Goal: Communication & Community: Answer question/provide support

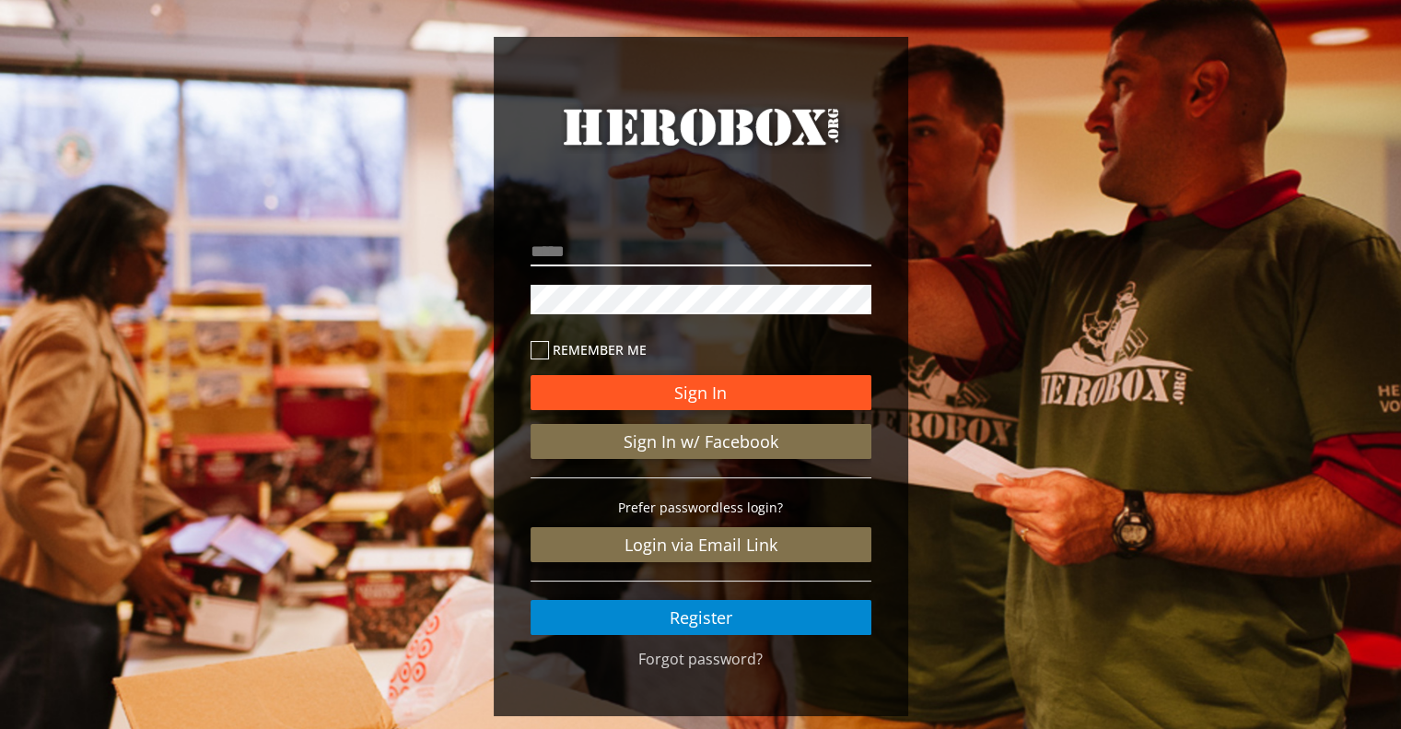
type input "**********"
click at [668, 393] on button "Sign In" at bounding box center [701, 392] width 341 height 35
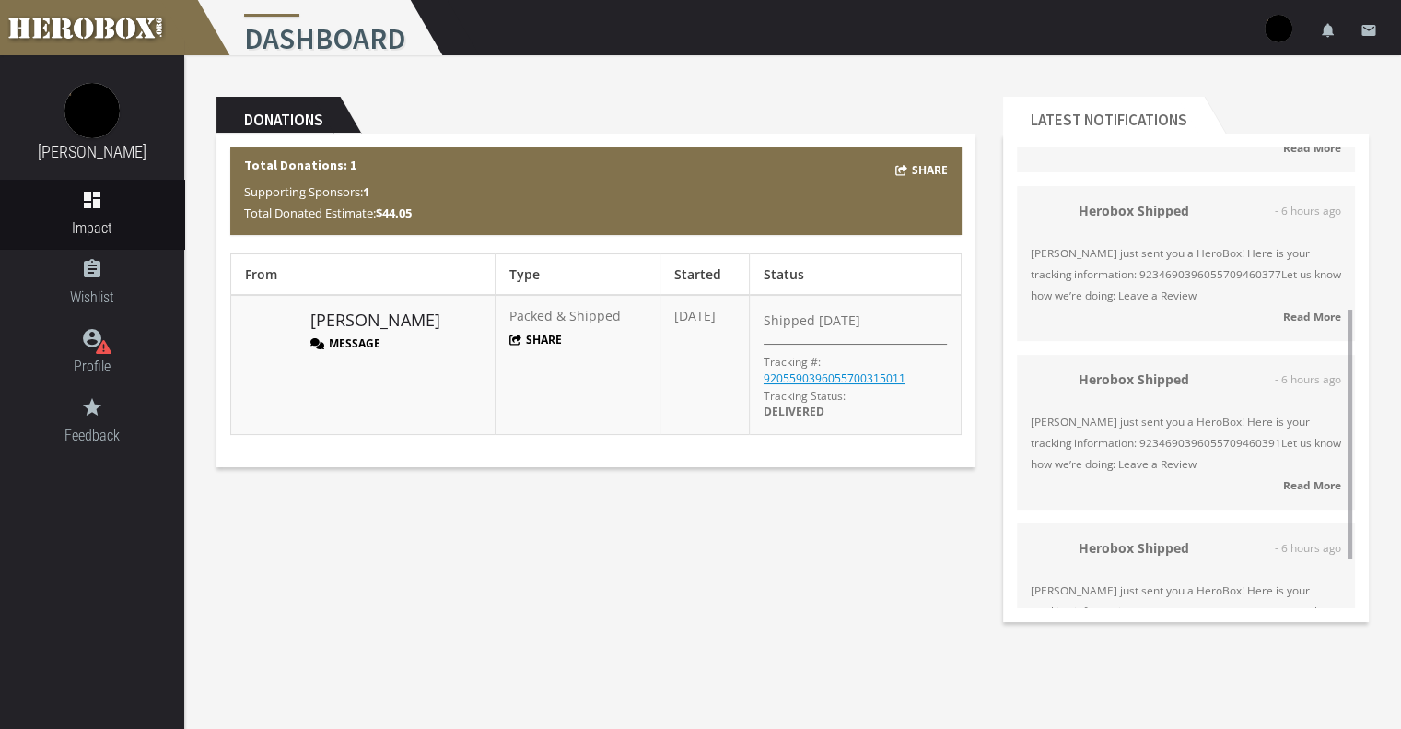
scroll to position [391, 0]
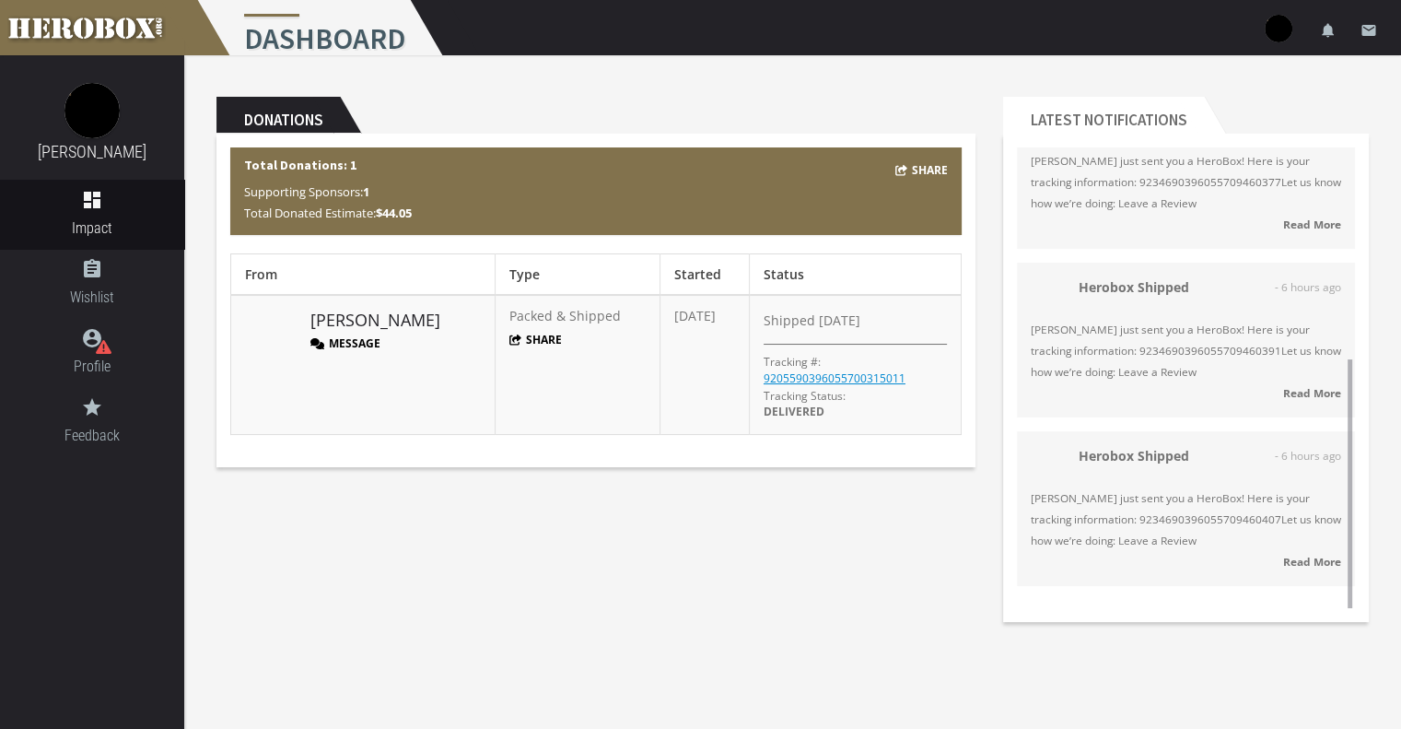
click at [1205, 475] on div "Herobox Shipped - 6 hours ago [PERSON_NAME] just sent you a HeroBox! Here is yo…" at bounding box center [1186, 508] width 310 height 127
click at [92, 127] on img at bounding box center [91, 110] width 55 height 55
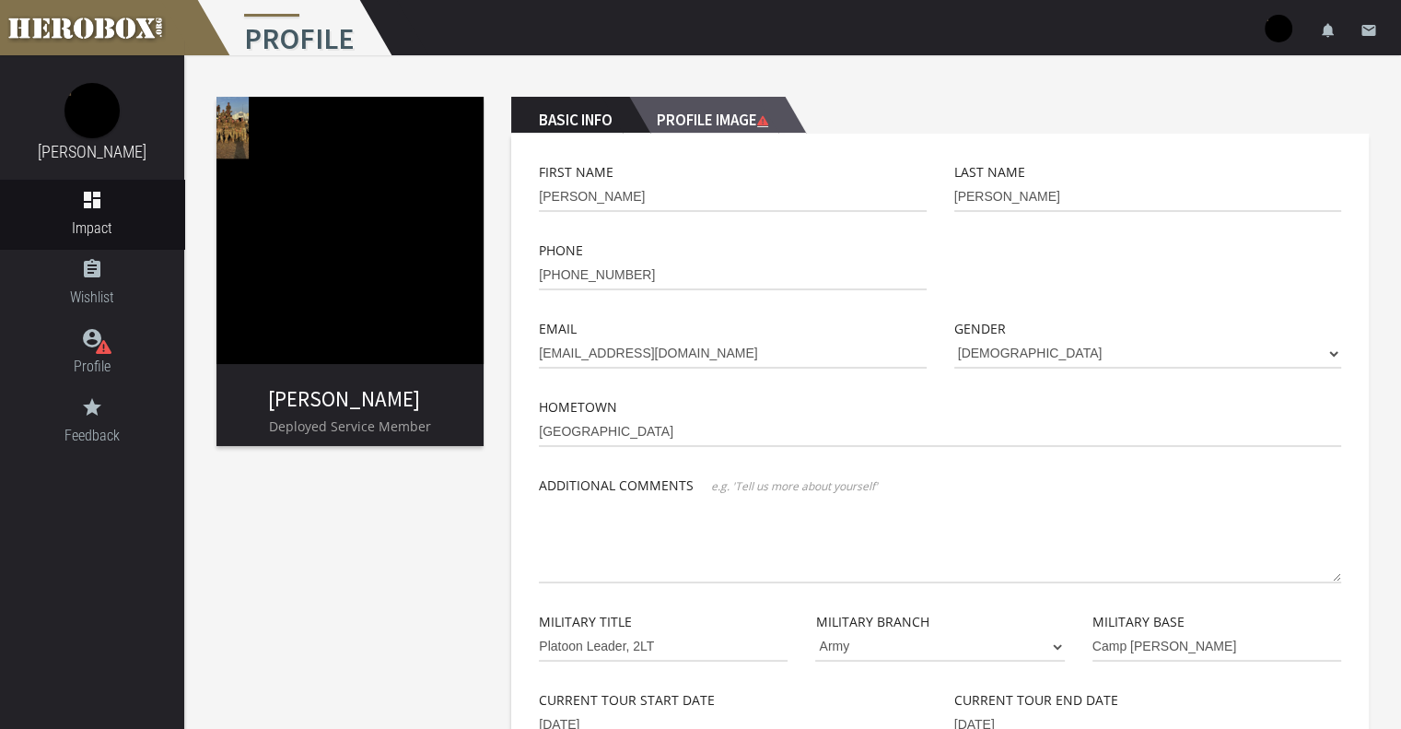
click at [689, 103] on h2 "Profile Image" at bounding box center [707, 115] width 156 height 37
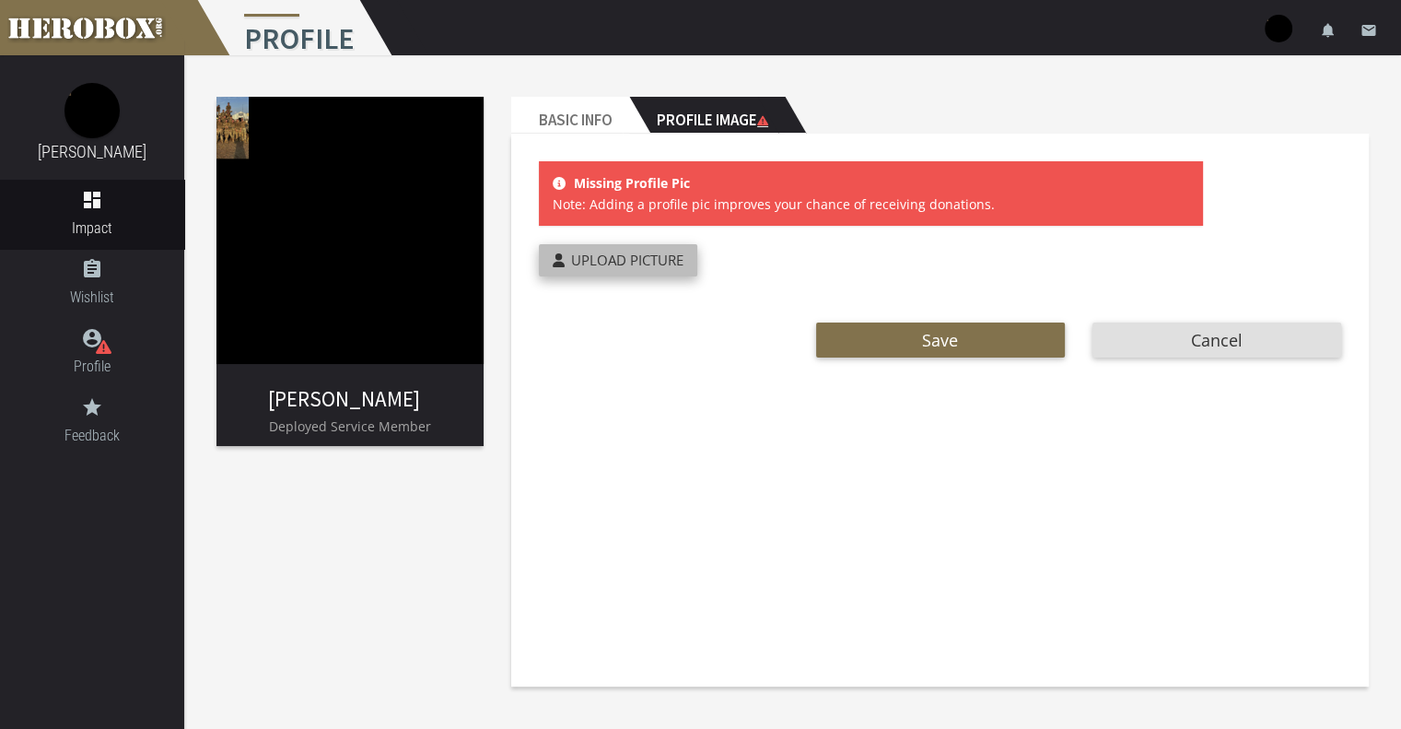
click at [594, 267] on span "Upload Picture" at bounding box center [627, 260] width 112 height 18
click at [594, 265] on input "Upload Picture" at bounding box center [661, 254] width 244 height 21
type input "**********"
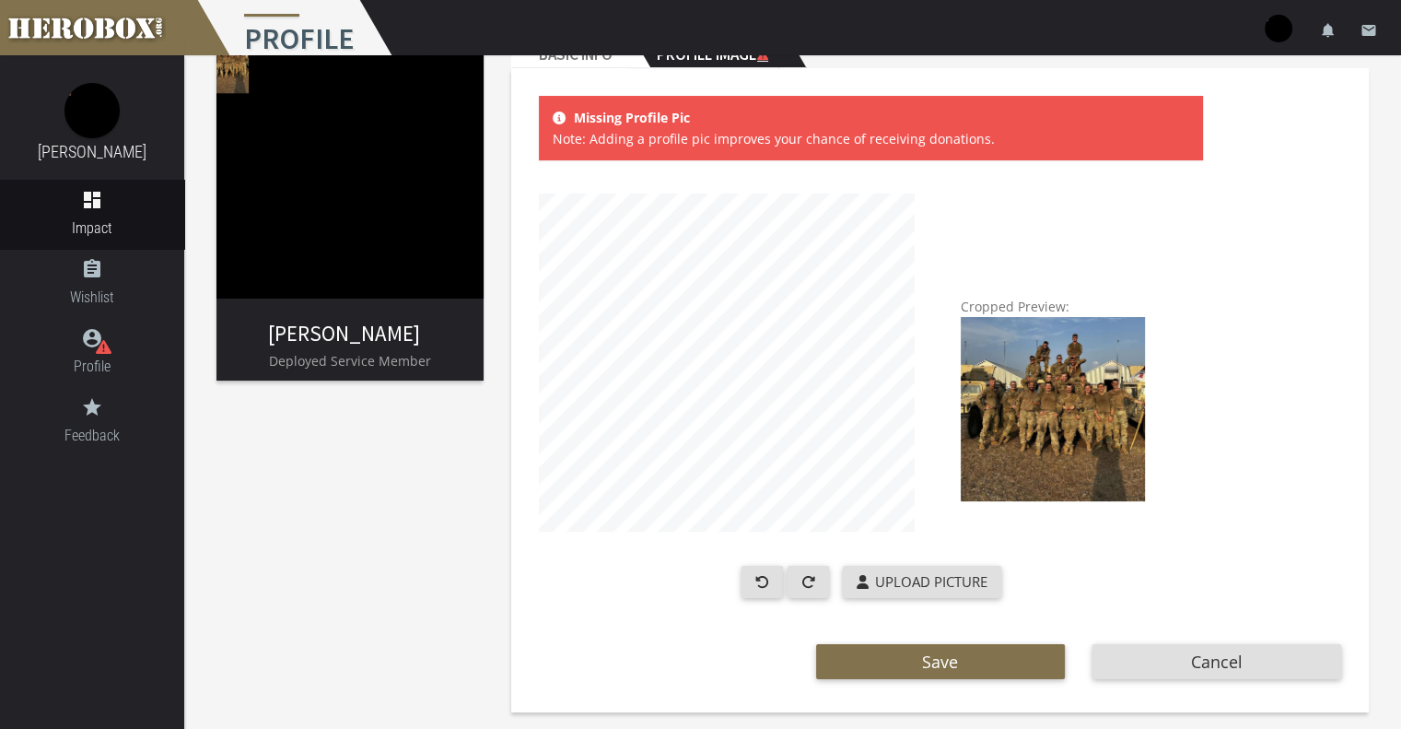
scroll to position [68, 0]
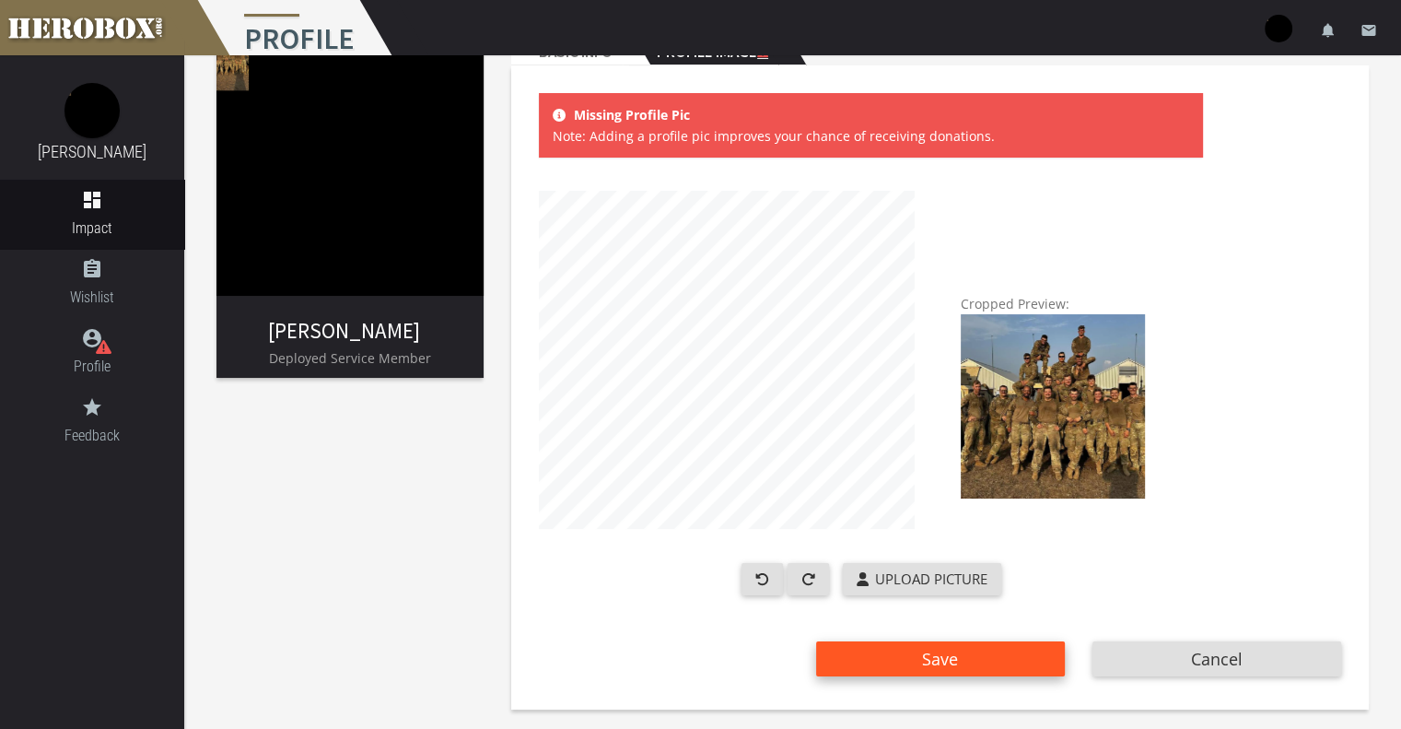
click at [922, 650] on button "Save" at bounding box center [940, 658] width 249 height 35
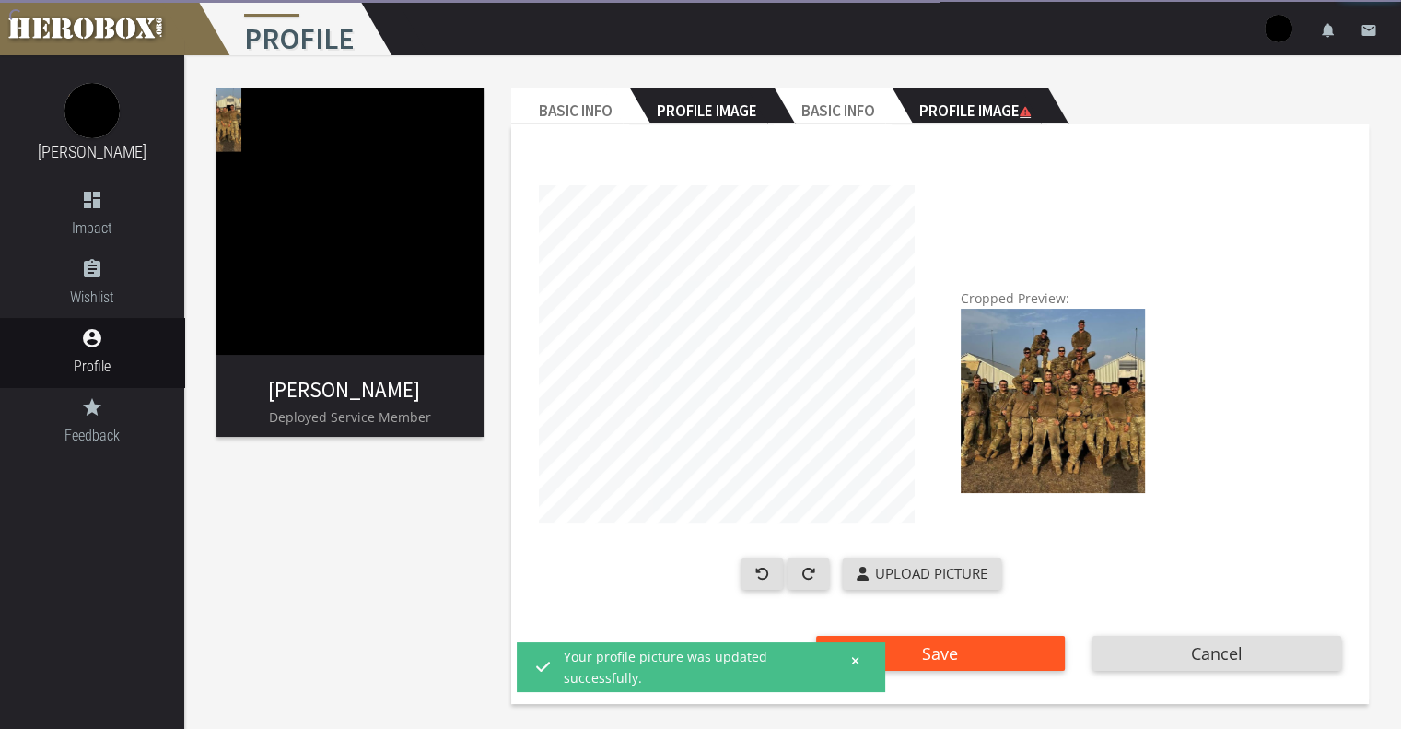
scroll to position [4, 0]
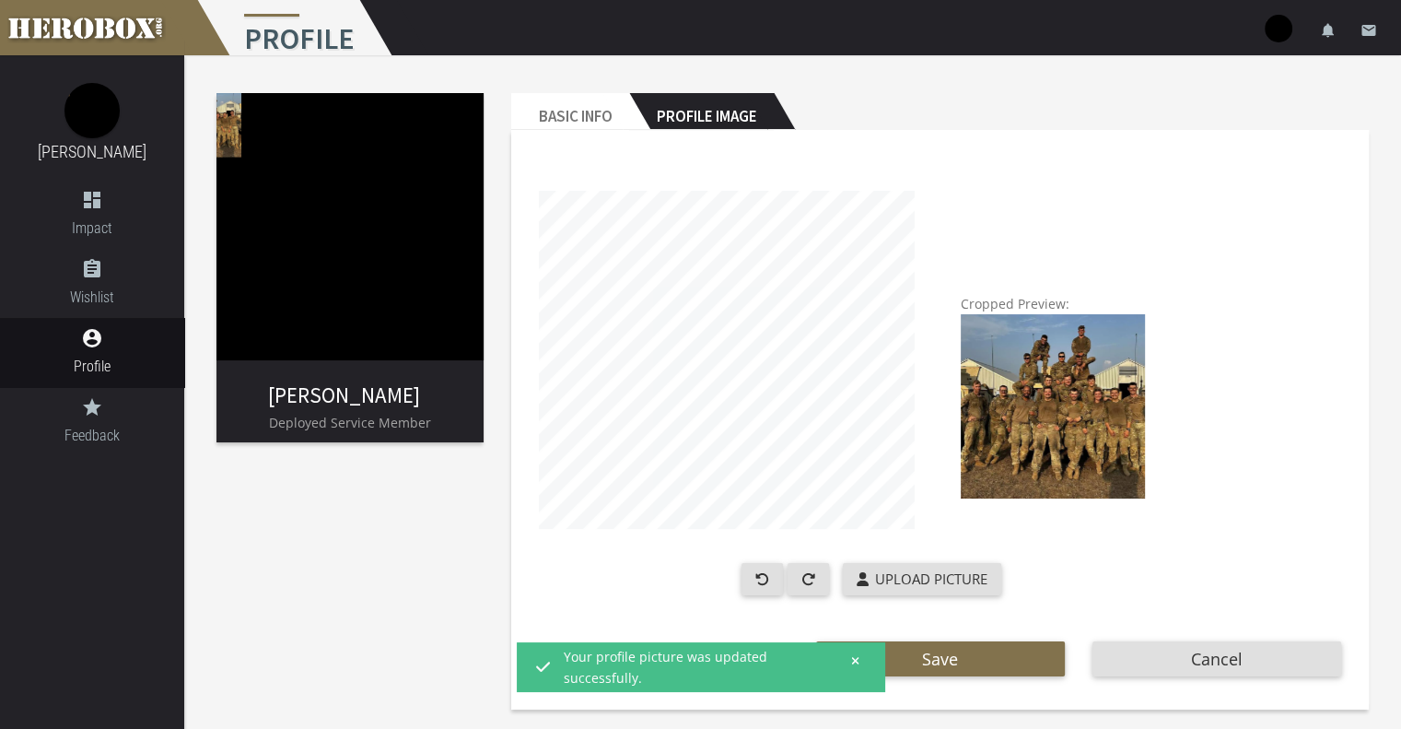
click at [859, 660] on icon at bounding box center [855, 660] width 8 height 11
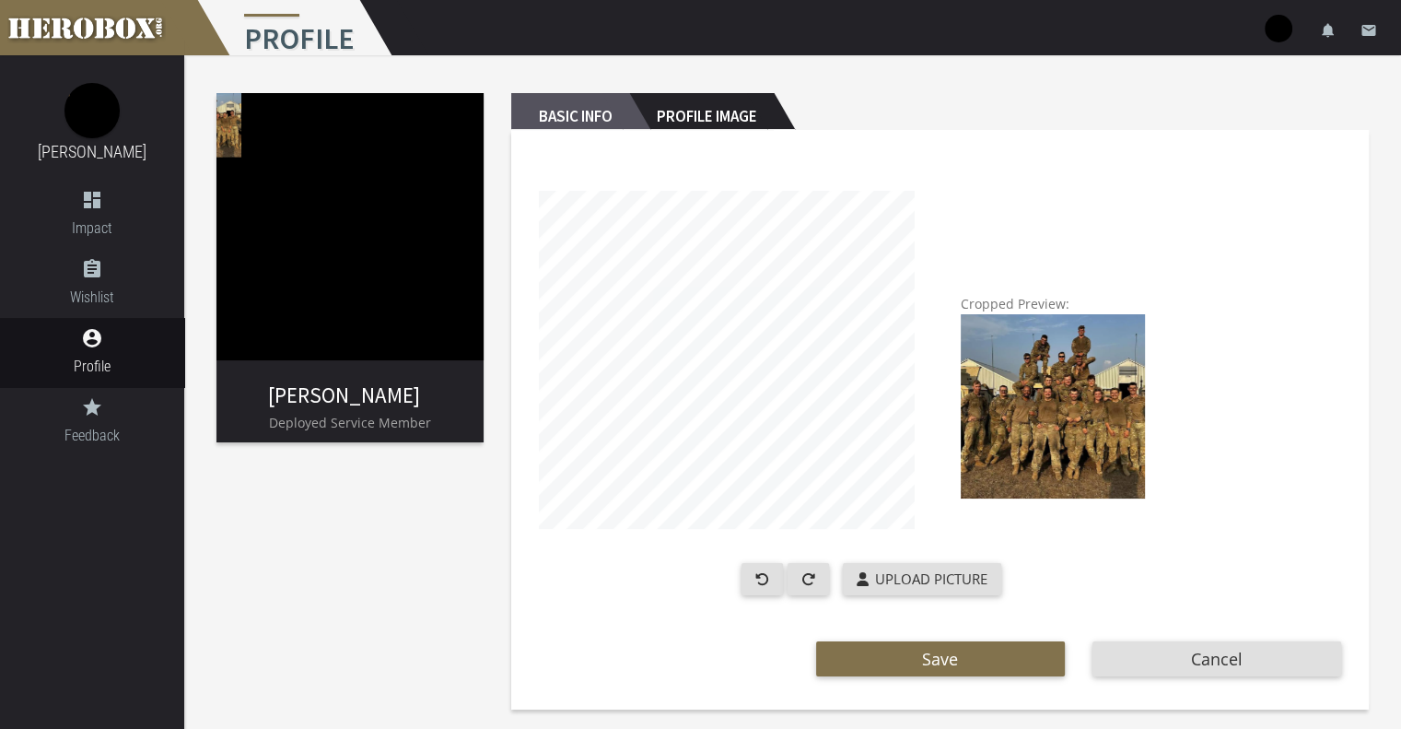
click at [585, 108] on h2 "Basic Info" at bounding box center [570, 111] width 118 height 37
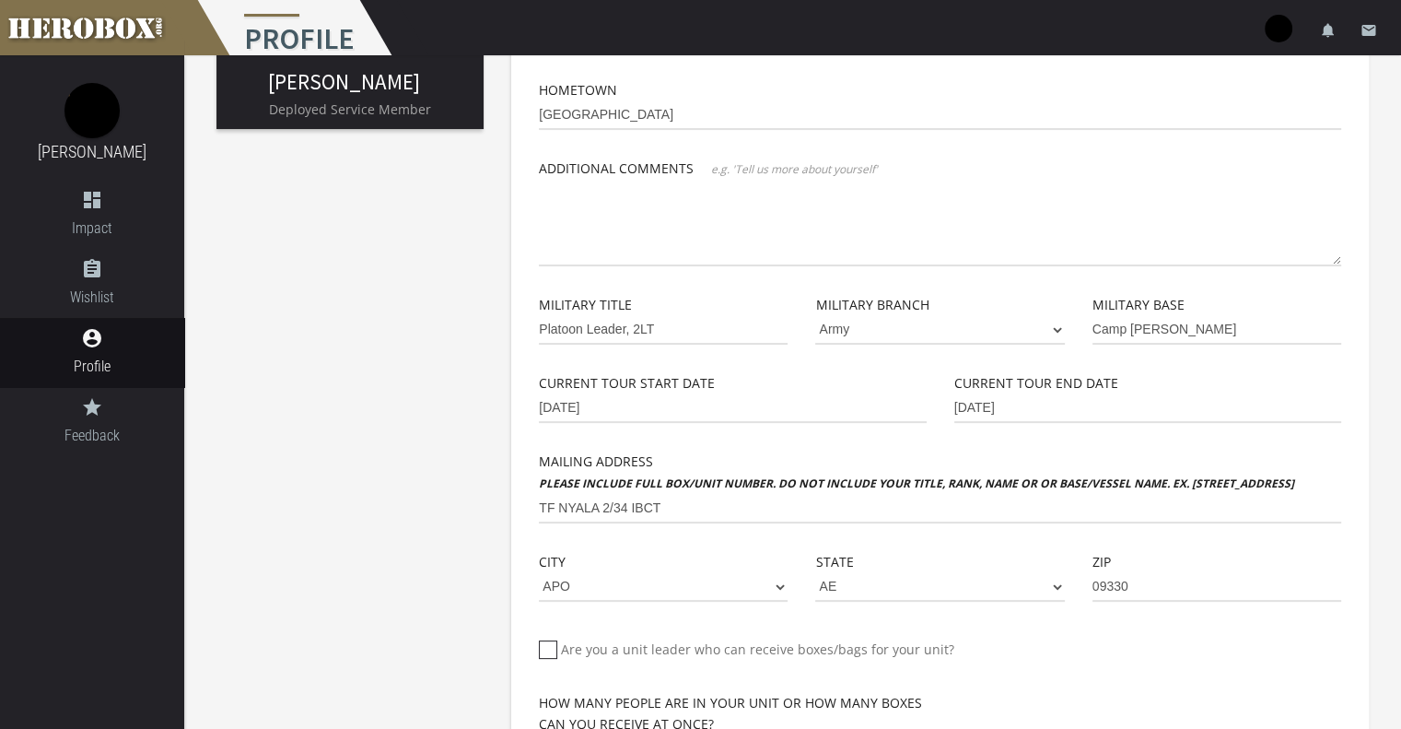
scroll to position [372, 0]
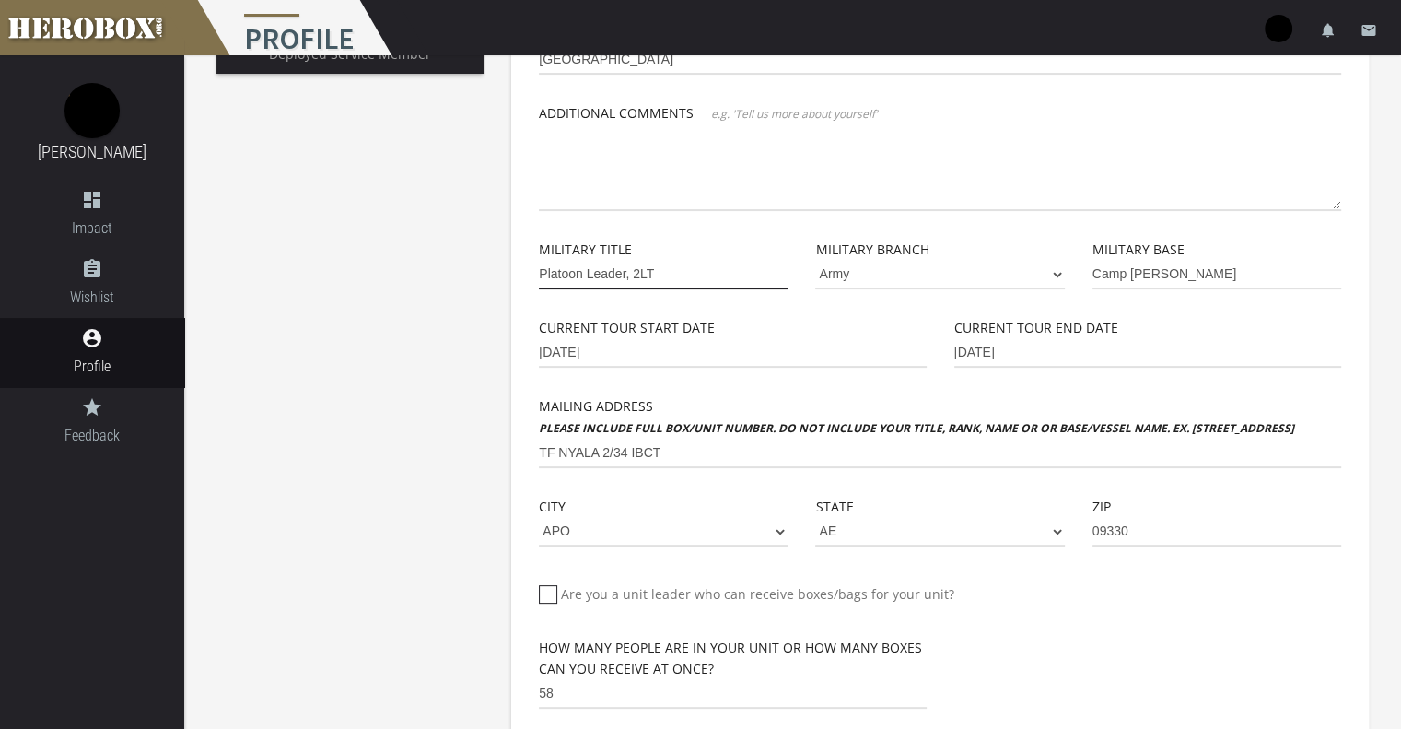
click at [638, 272] on input "Platoon Leader, 2LT" at bounding box center [663, 274] width 249 height 29
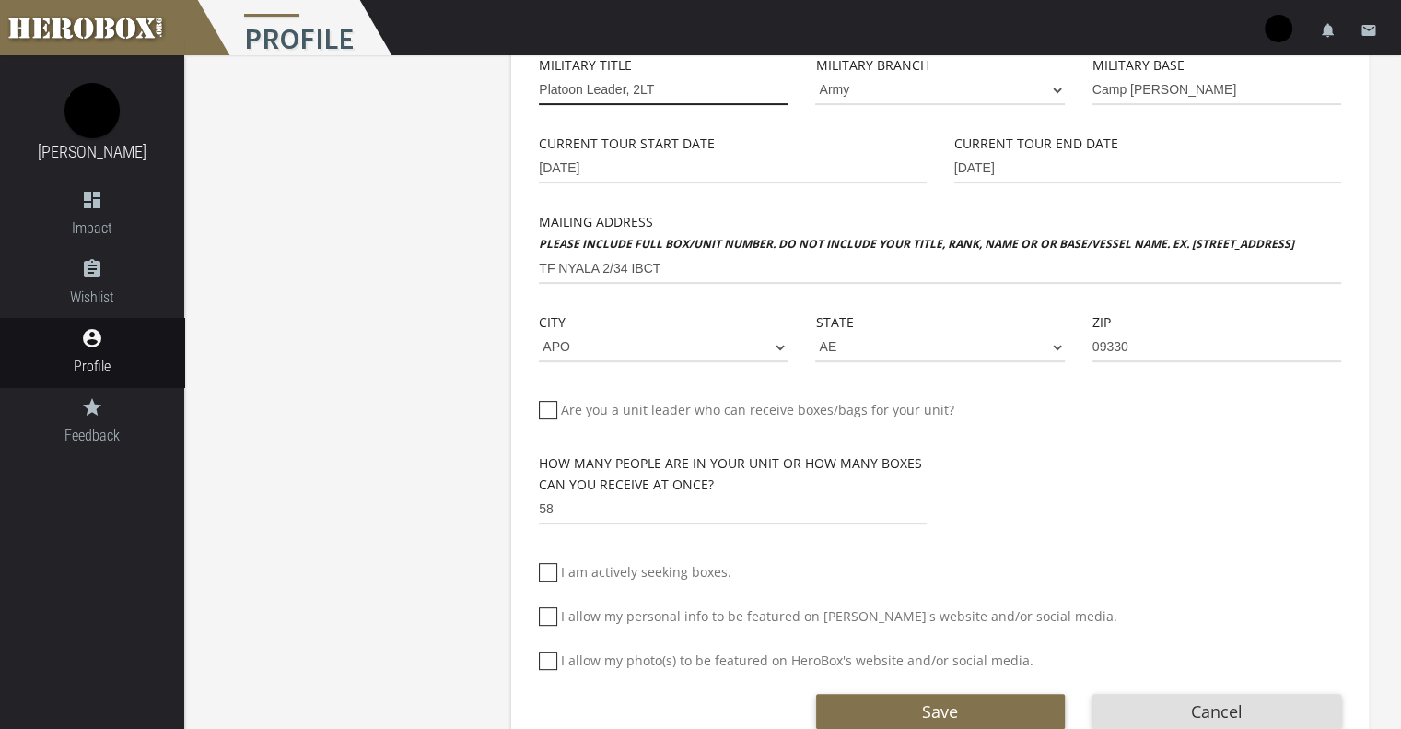
scroll to position [608, 0]
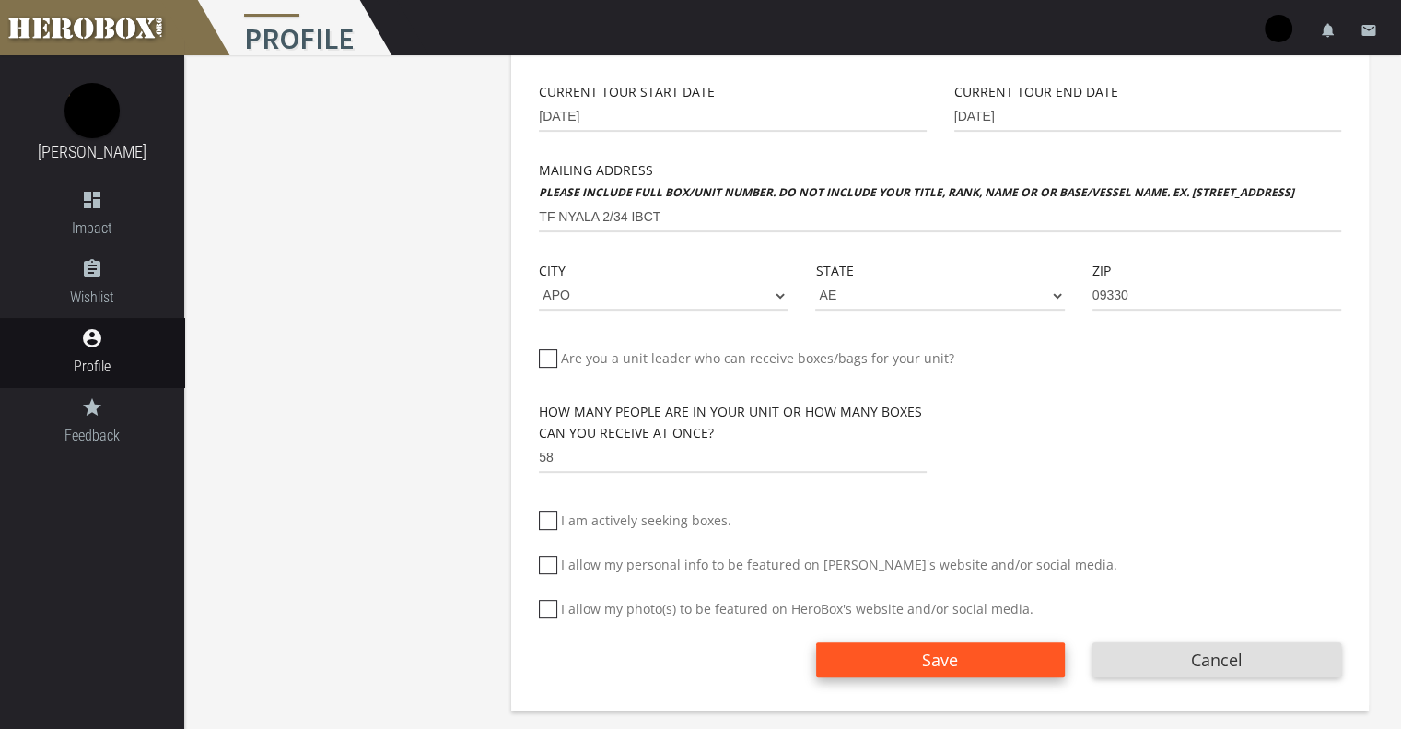
click at [870, 662] on button "Save" at bounding box center [940, 659] width 249 height 35
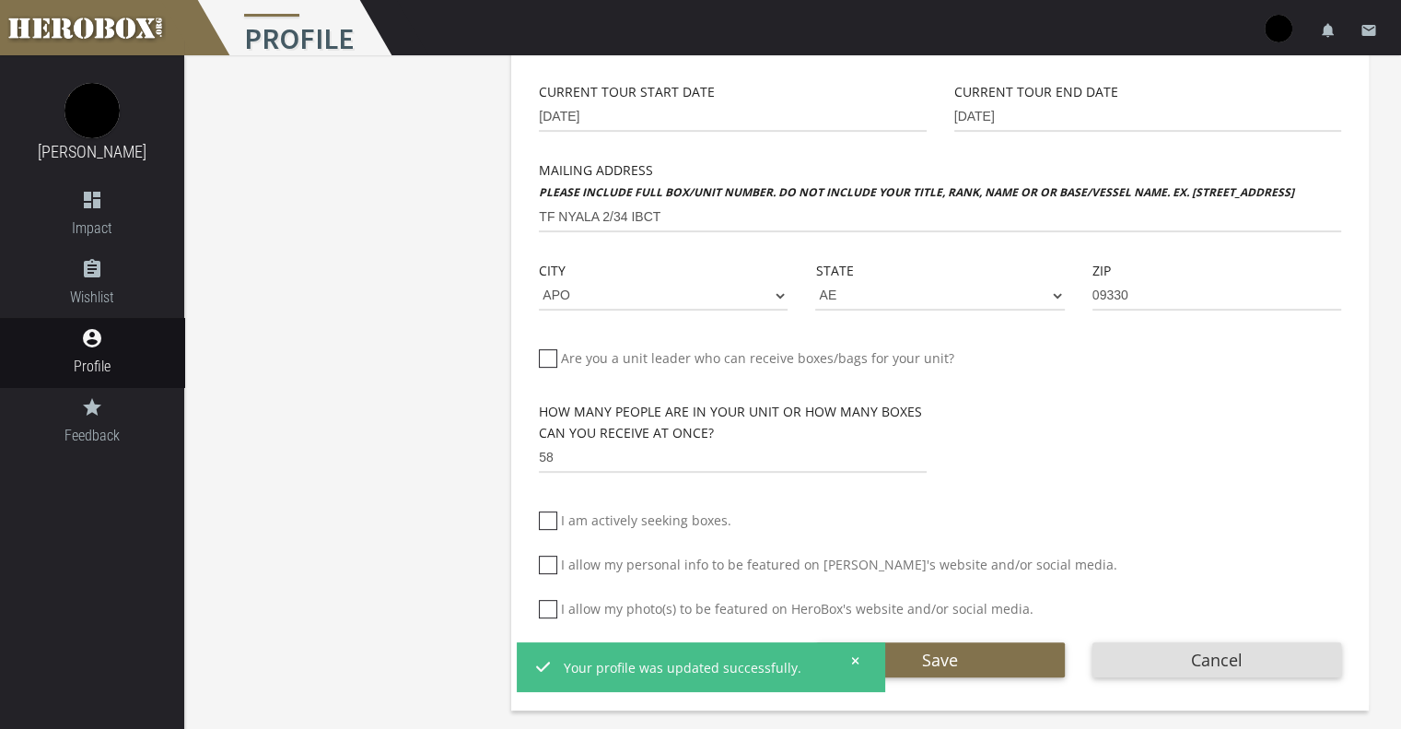
click at [855, 659] on icon at bounding box center [855, 660] width 7 height 7
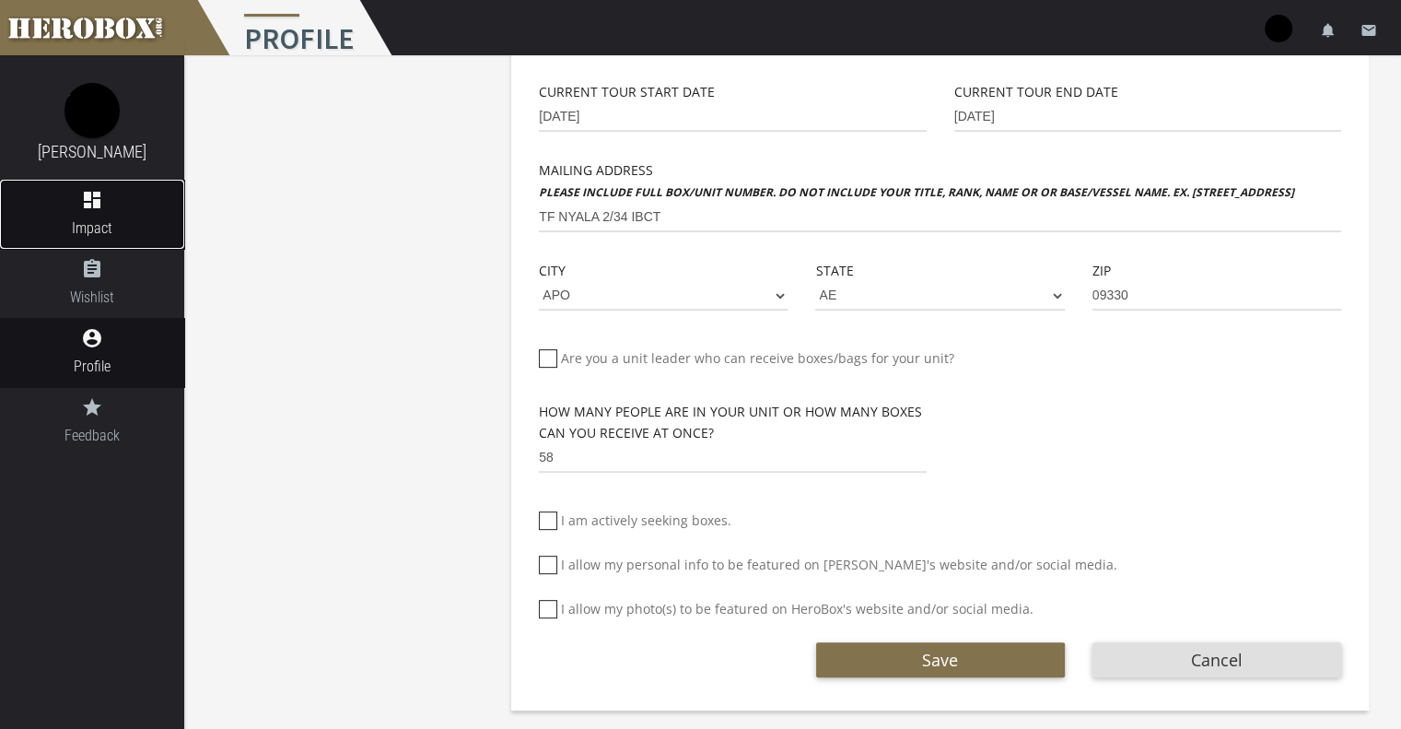
click at [109, 190] on icon "dashboard" at bounding box center [92, 200] width 184 height 22
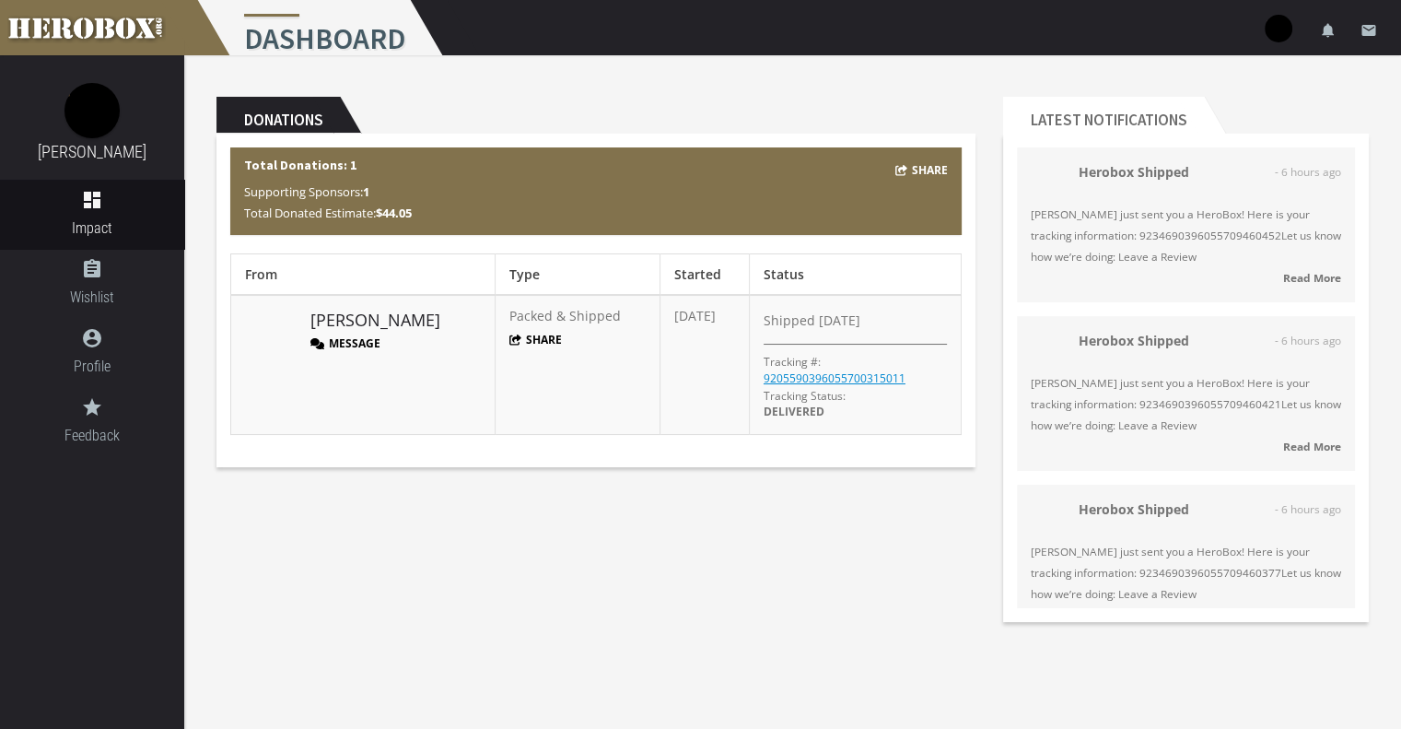
click at [360, 342] on button "Message" at bounding box center [345, 343] width 70 height 16
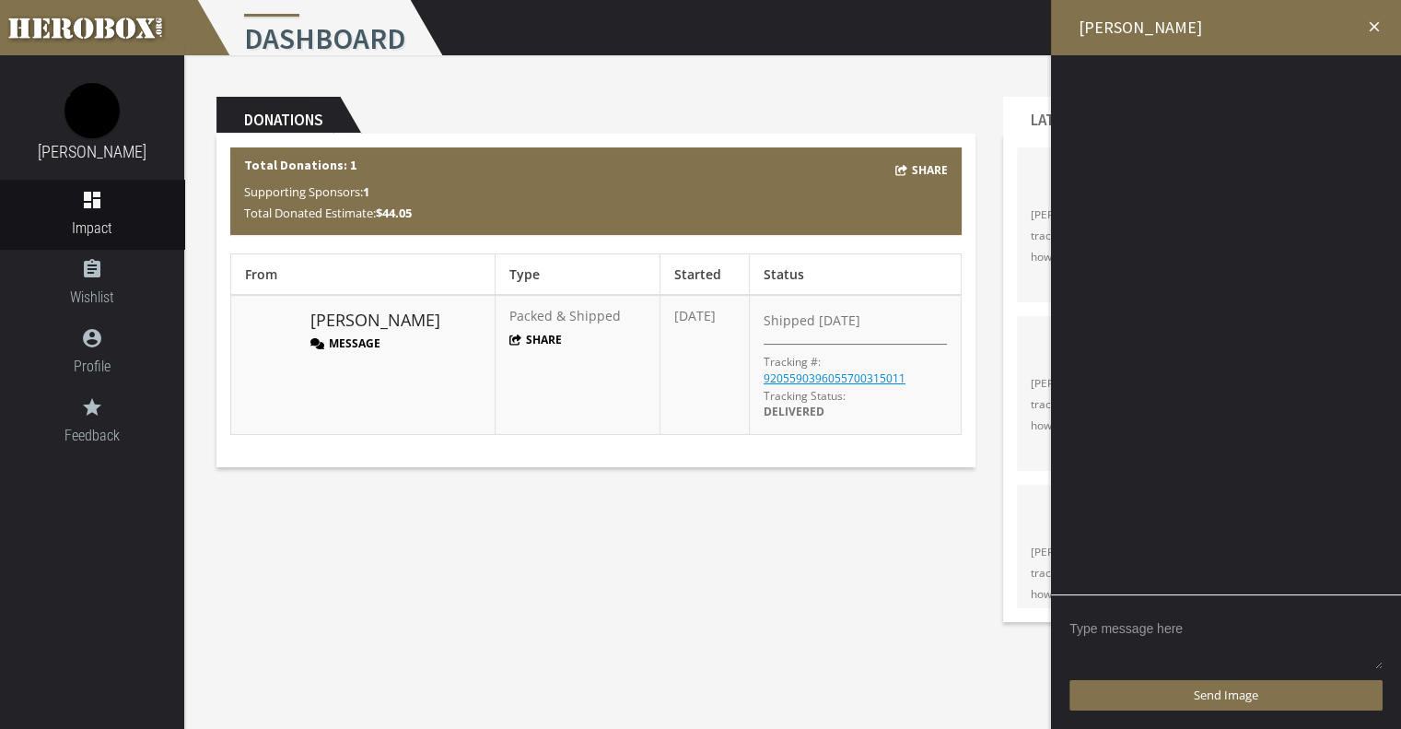
click at [1177, 629] on textarea at bounding box center [1226, 642] width 313 height 57
click at [1200, 647] on textarea "Hello, My name is [PERSON_NAME], and i wanted to reach out and thank you" at bounding box center [1226, 642] width 313 height 57
click at [1353, 643] on textarea "Hello, My name is [PERSON_NAME], and I'd like to thank you for your donation. I…" at bounding box center [1226, 642] width 313 height 57
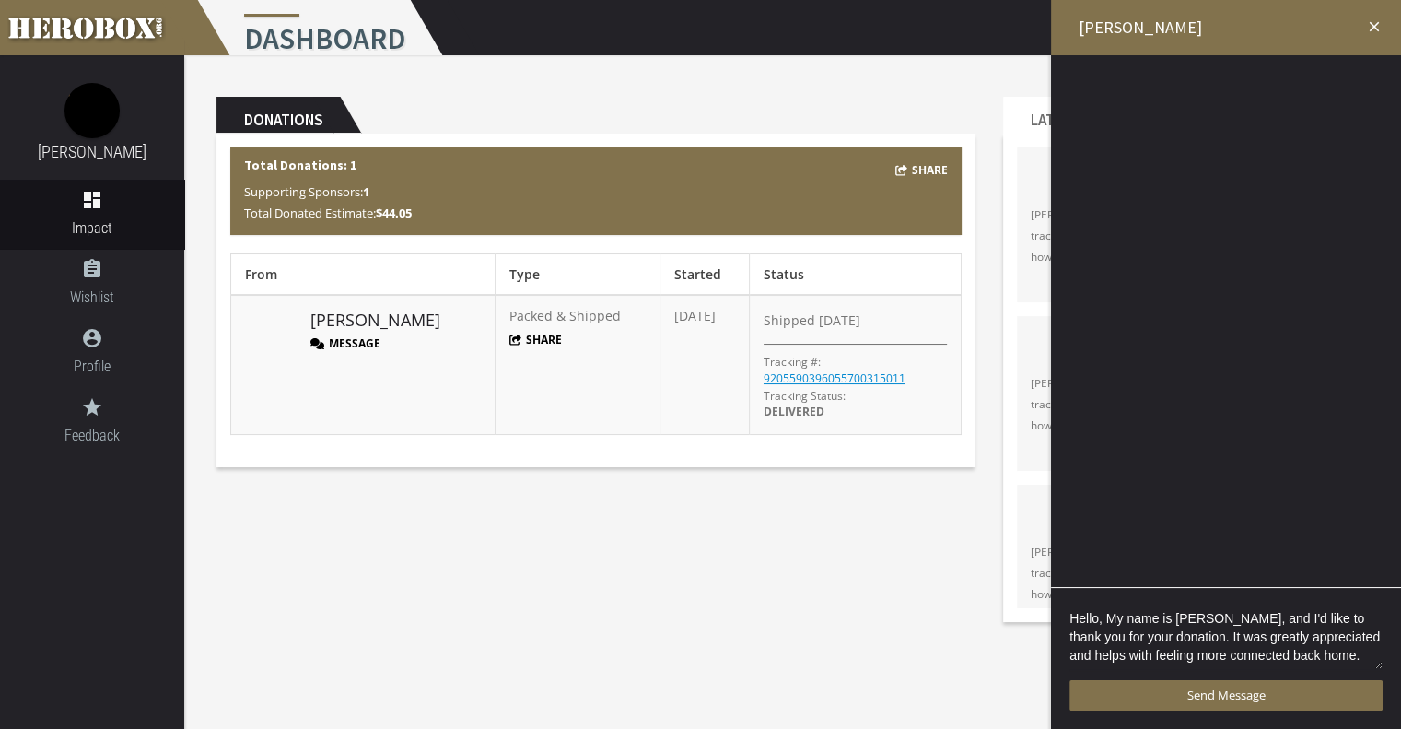
click at [1327, 655] on textarea "Hello, My name is [PERSON_NAME], and I'd like to thank you for your donation. I…" at bounding box center [1226, 638] width 313 height 64
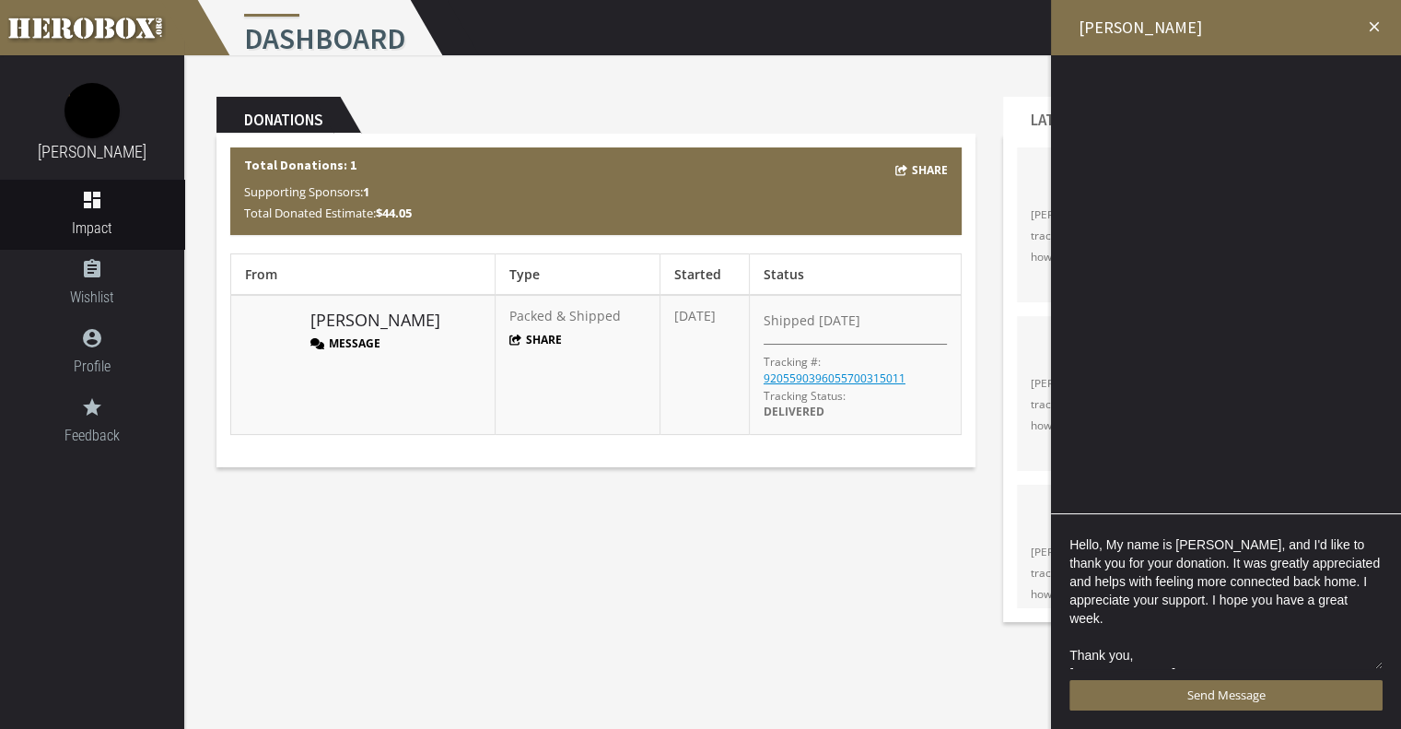
type textarea "Hello, My name is [PERSON_NAME], and I'd like to thank you for your donation. I…"
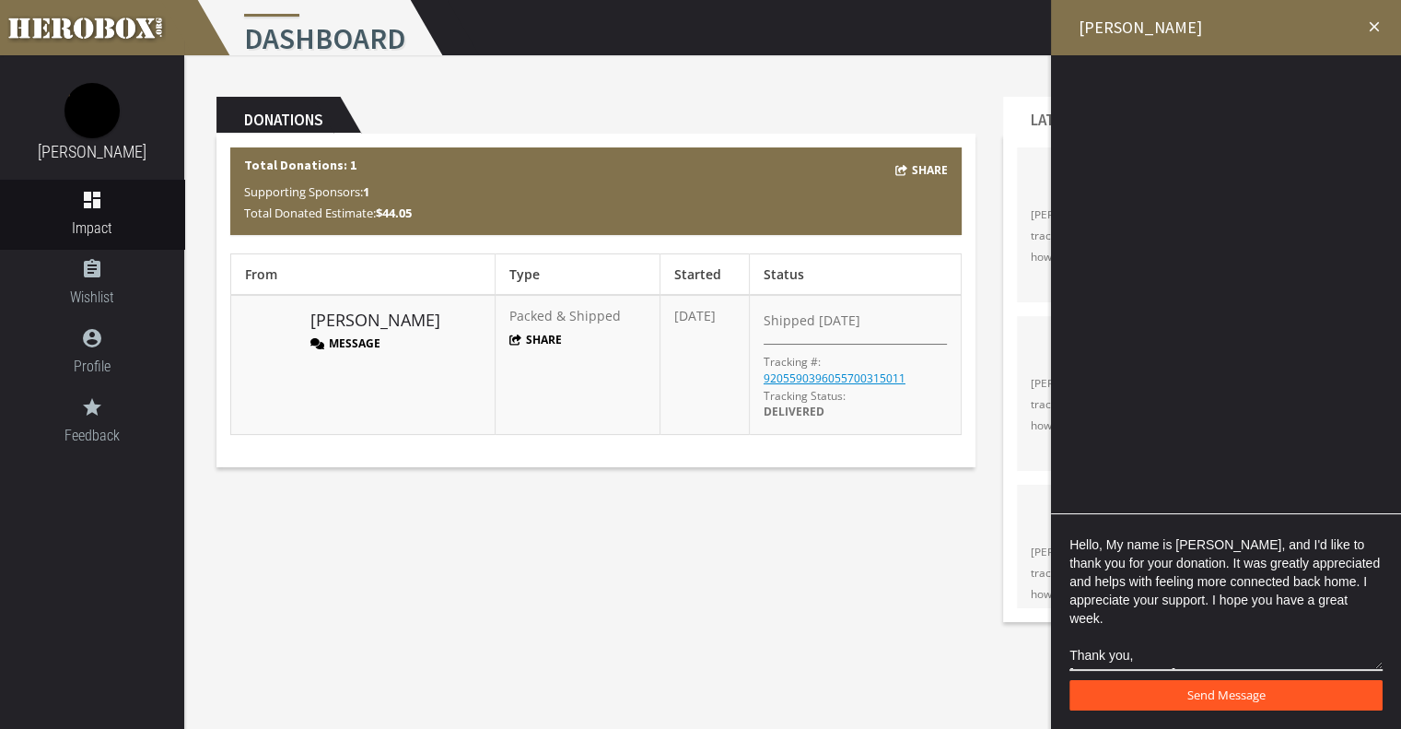
drag, startPoint x: 1117, startPoint y: 543, endPoint x: 1217, endPoint y: 707, distance: 192.3
click at [1217, 707] on button "Send Message" at bounding box center [1226, 695] width 313 height 30
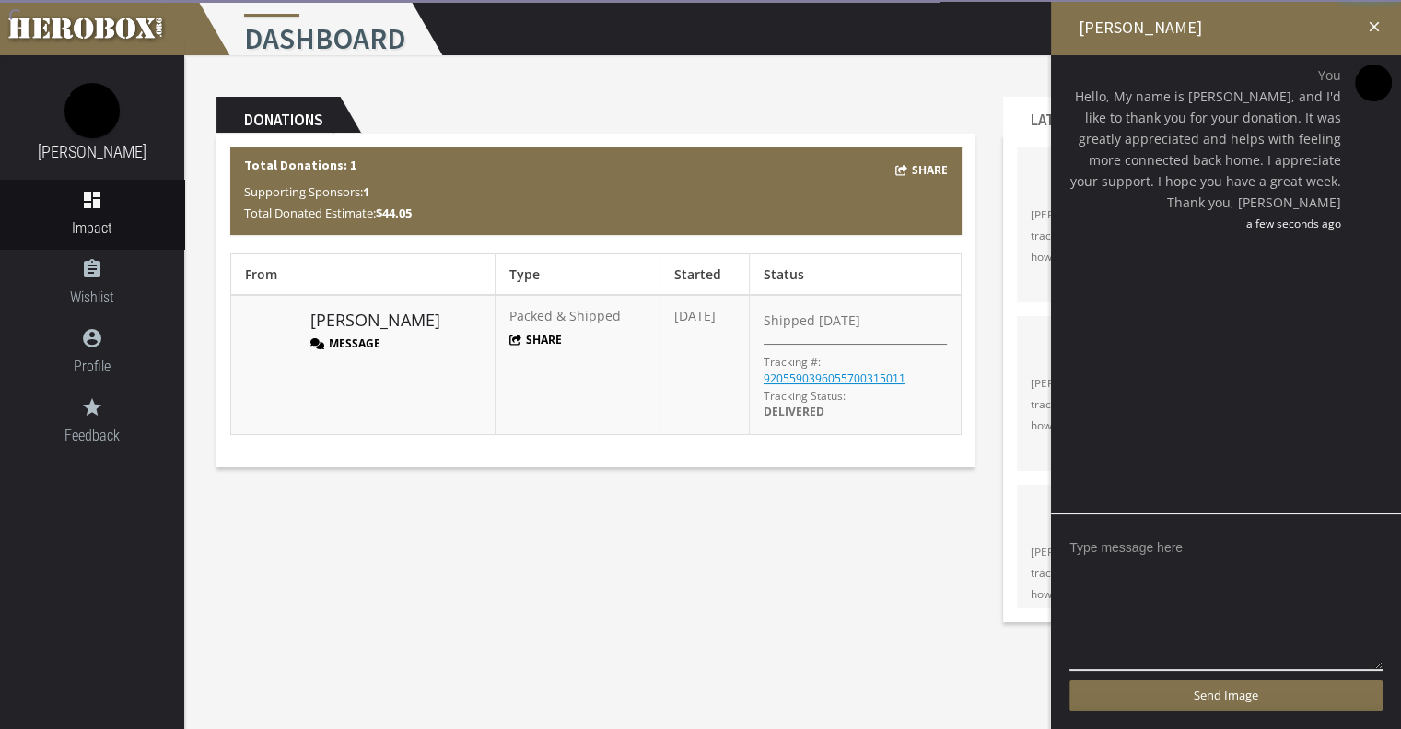
scroll to position [0, 0]
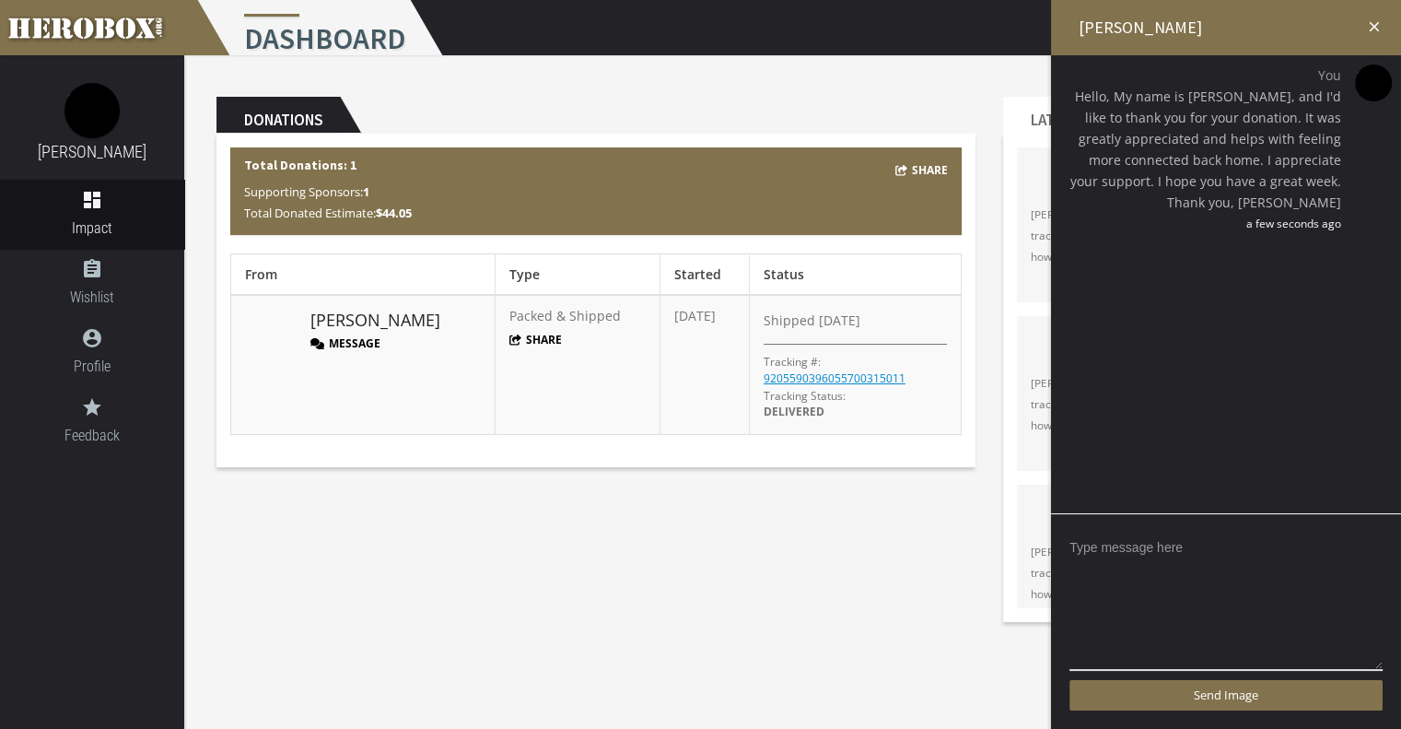
click at [1375, 22] on icon "close" at bounding box center [1374, 26] width 17 height 17
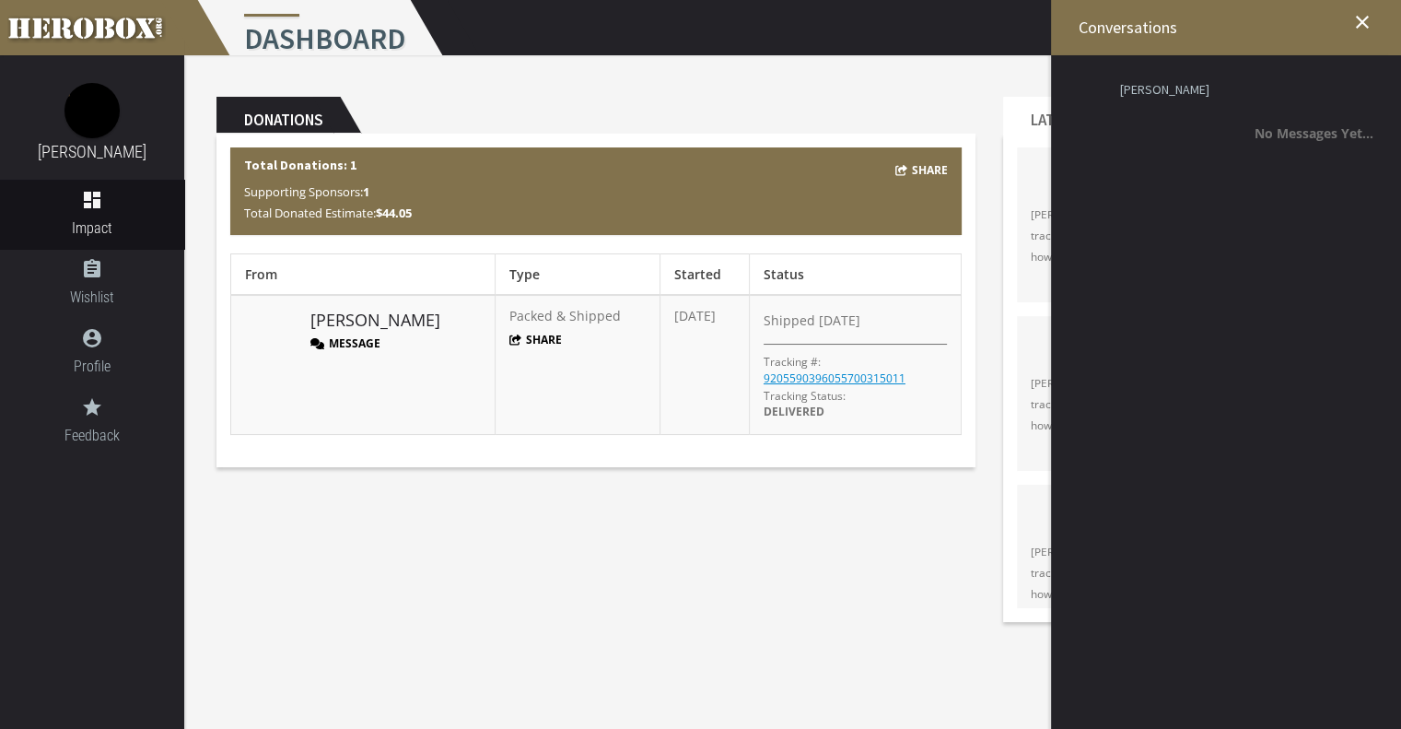
click at [931, 72] on div "Donations Share Total Donations: 1 Supporting Sponsors: 1 Total Donated Estimat…" at bounding box center [792, 345] width 1217 height 580
click at [891, 100] on header "Donations" at bounding box center [596, 115] width 759 height 37
click at [1364, 18] on icon "close" at bounding box center [1363, 22] width 22 height 22
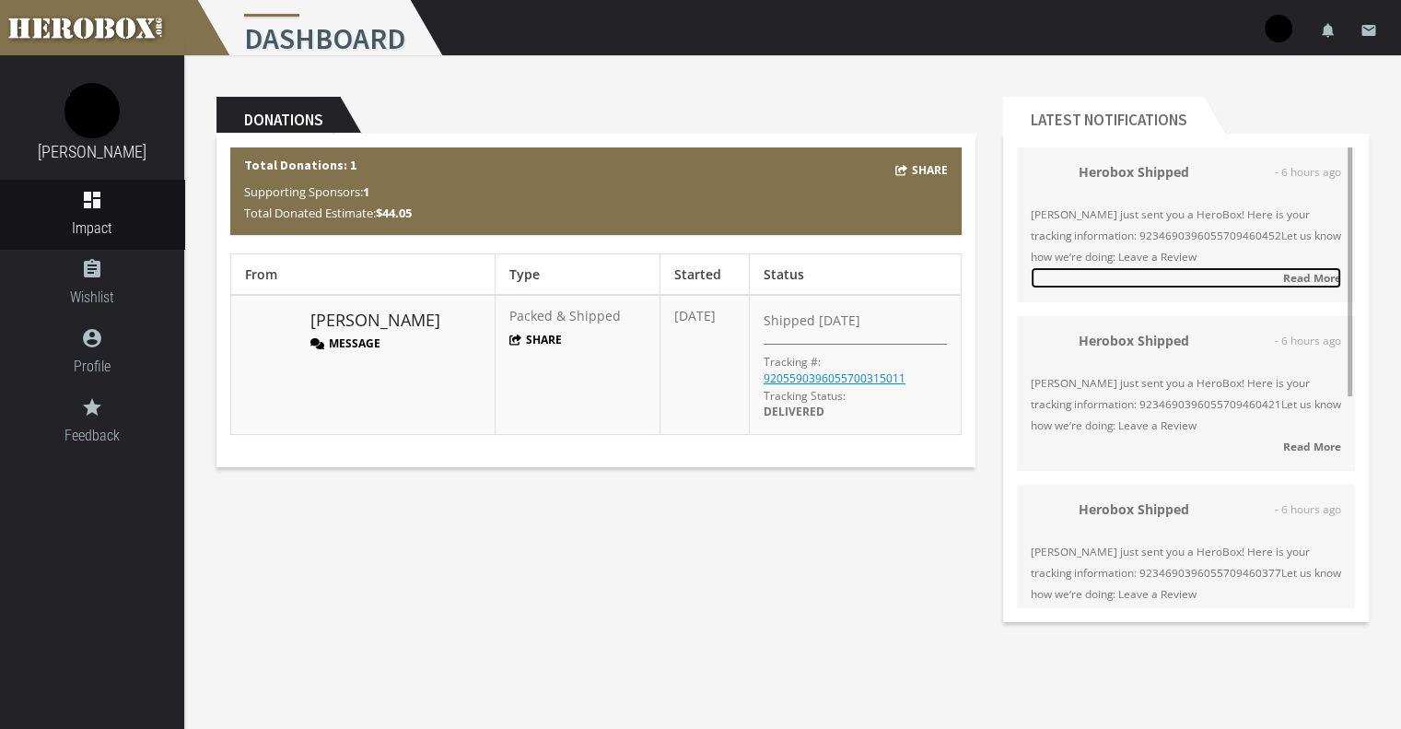
click at [1271, 283] on link "Read More" at bounding box center [1186, 277] width 310 height 21
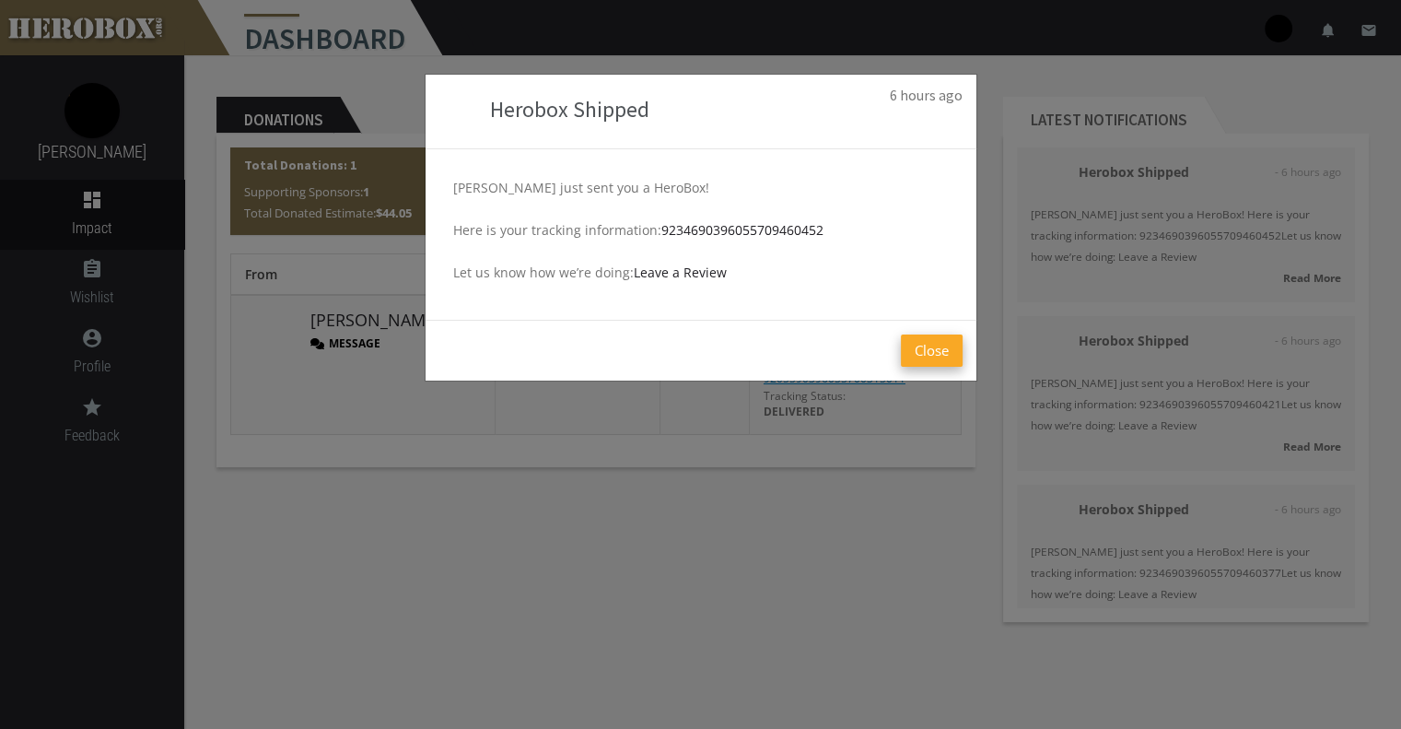
click at [936, 347] on button "Close" at bounding box center [932, 350] width 62 height 32
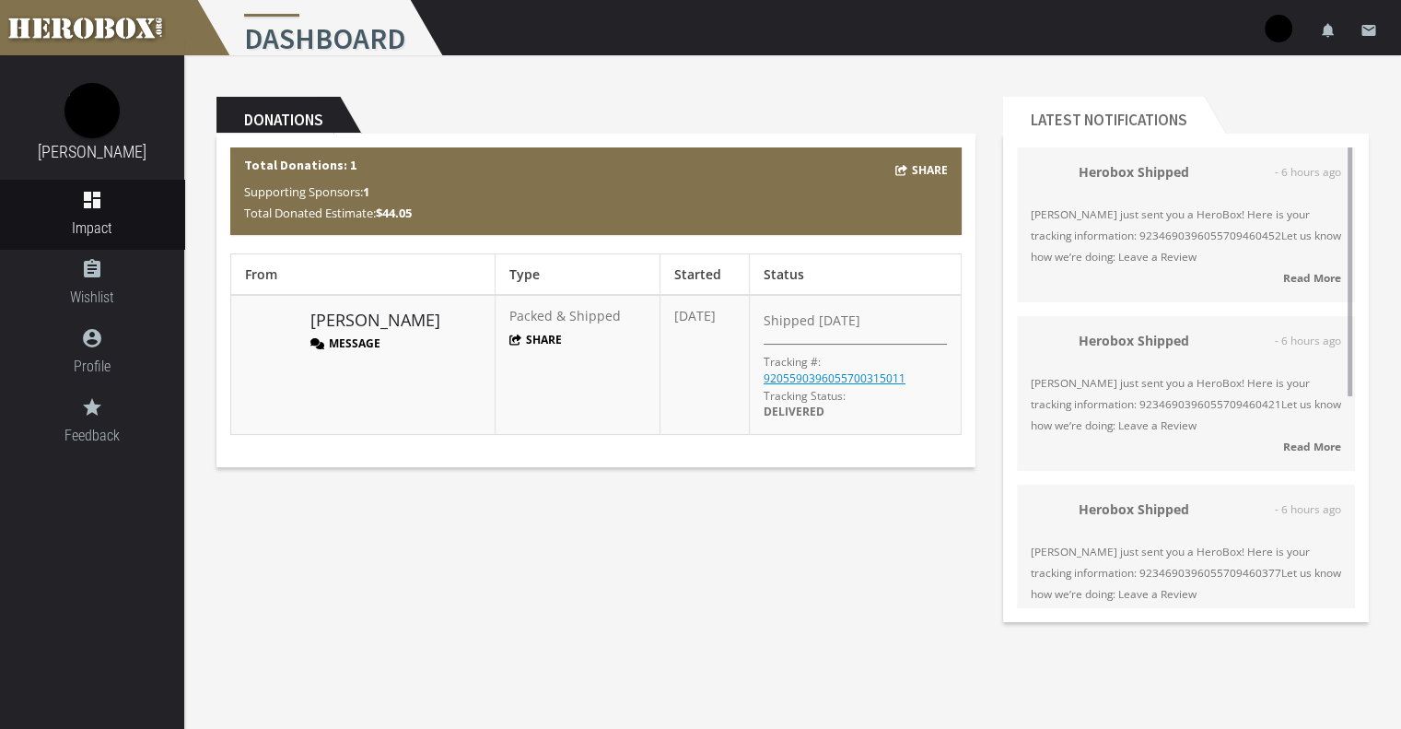
click at [1135, 239] on span "[PERSON_NAME] just sent you a HeroBox! Here is your tracking information: 92346…" at bounding box center [1186, 236] width 310 height 64
click at [1192, 364] on div "Herobox Shipped - 6 hours ago [PERSON_NAME] just sent you a HeroBox! Here is yo…" at bounding box center [1186, 393] width 310 height 127
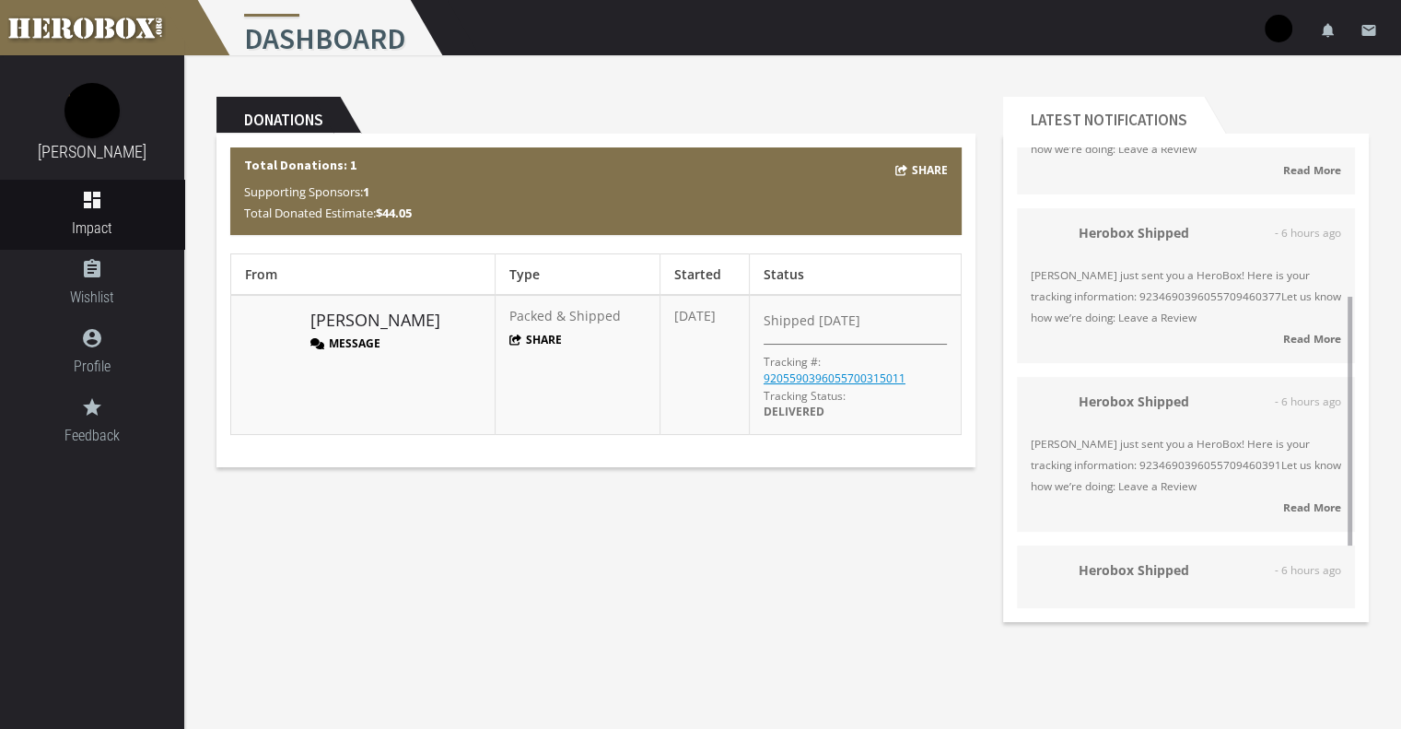
scroll to position [391, 0]
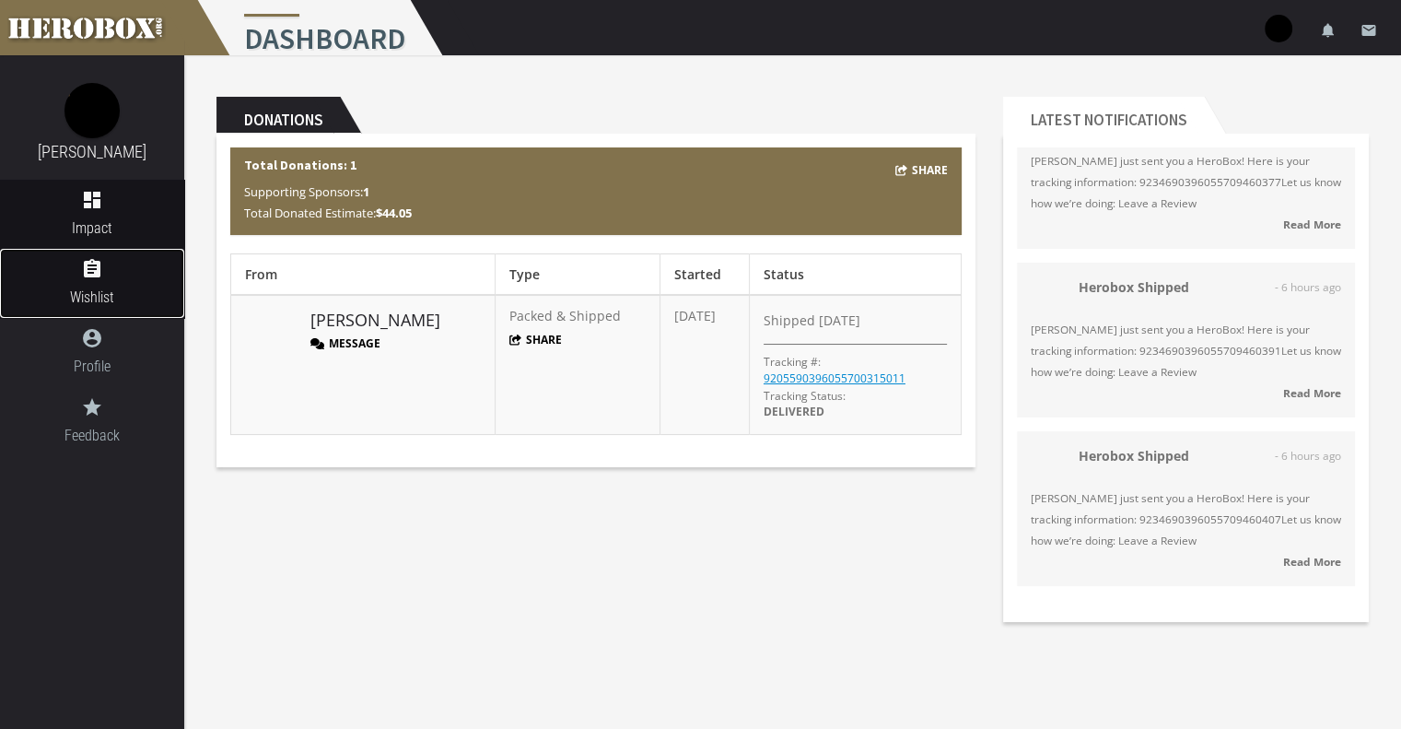
click at [134, 299] on span "Wishlist" at bounding box center [92, 297] width 184 height 23
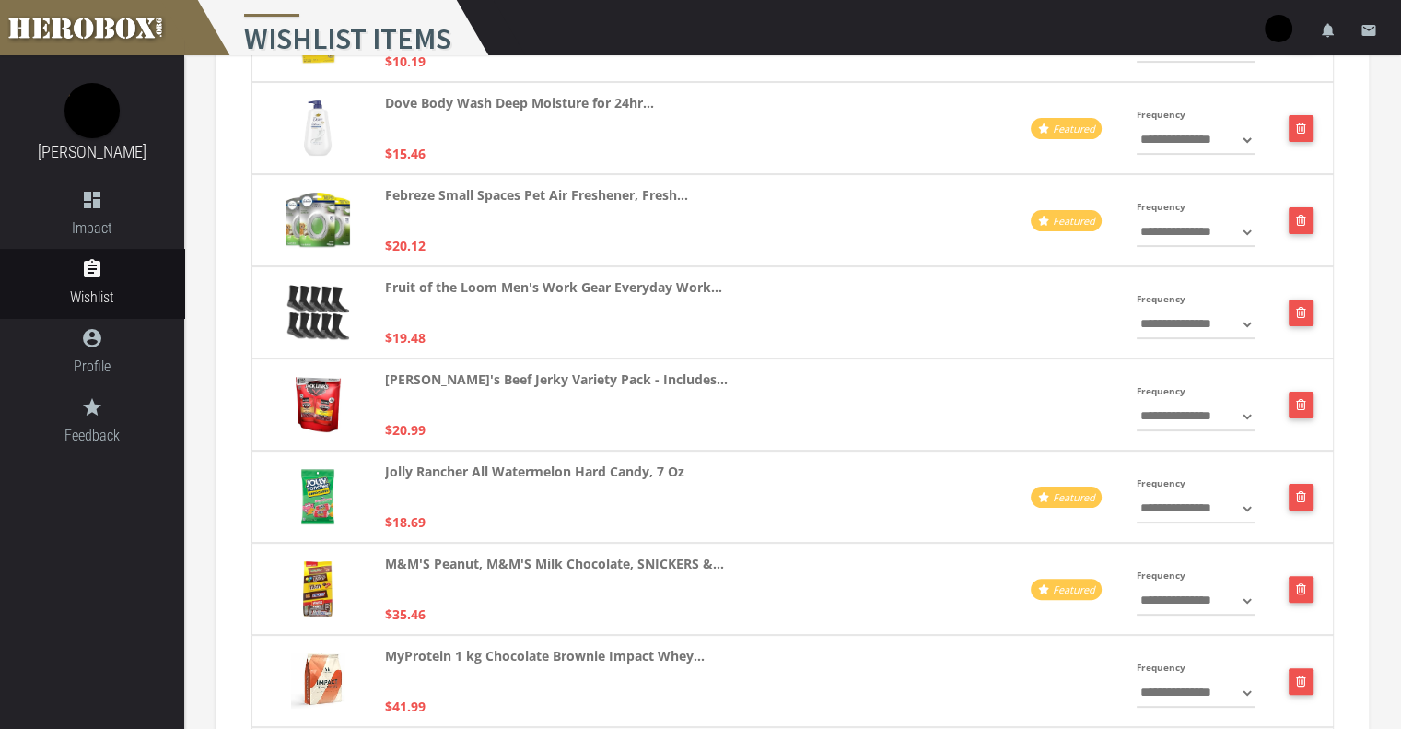
scroll to position [369, 0]
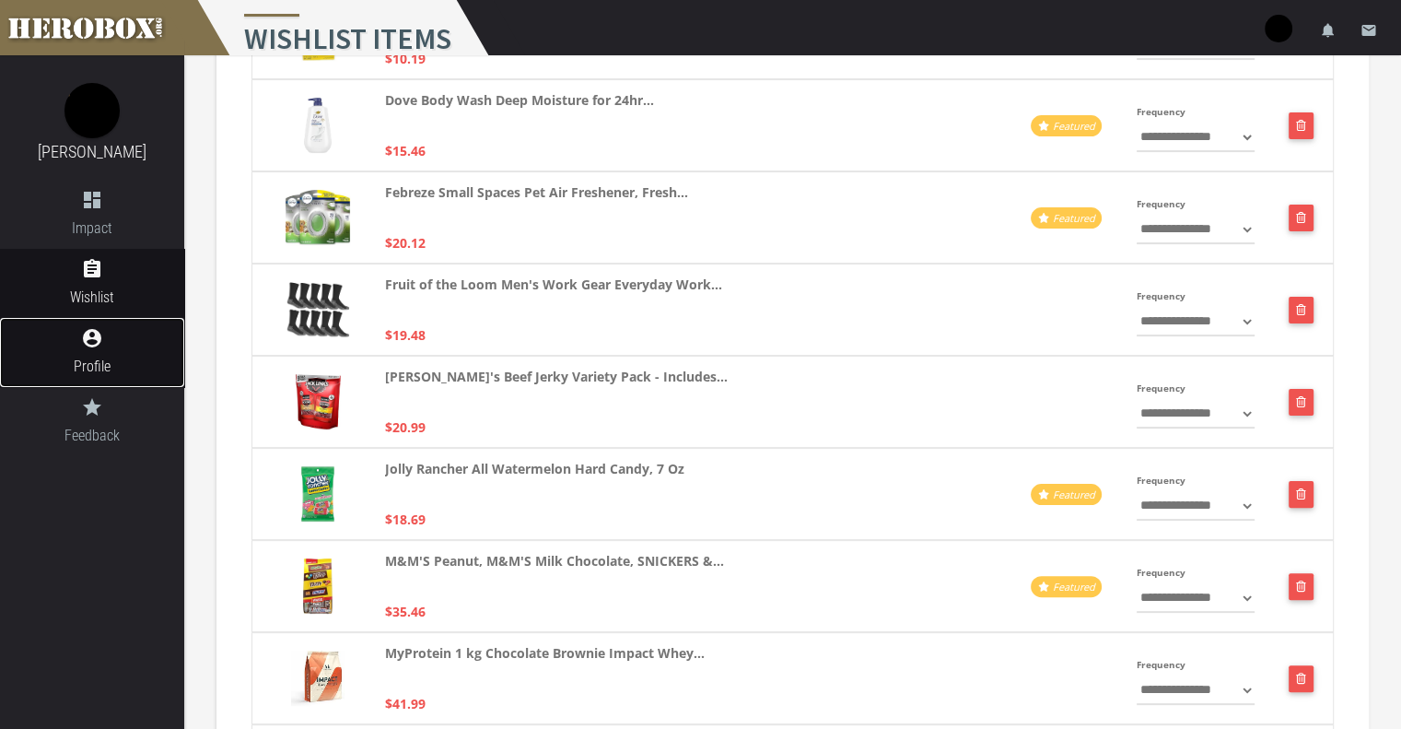
click at [129, 360] on span "Profile" at bounding box center [92, 366] width 184 height 23
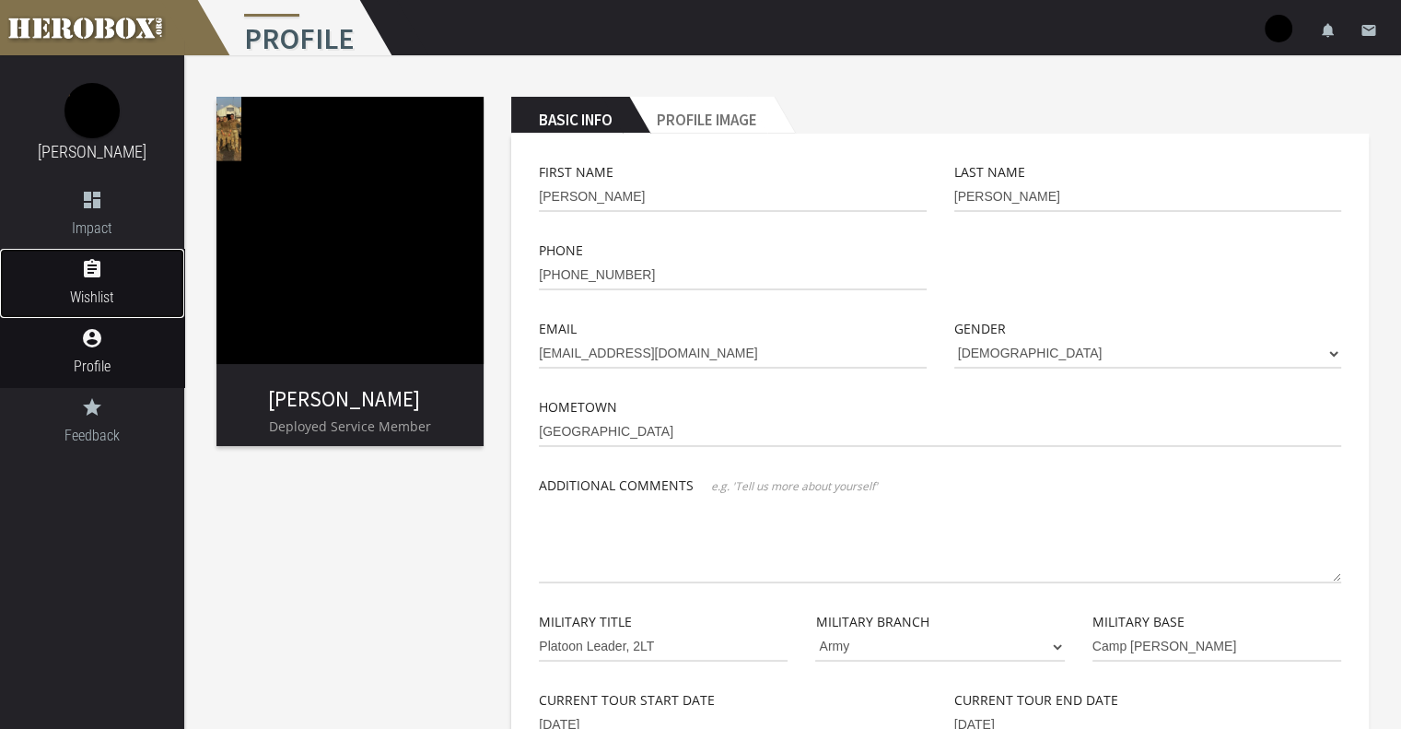
click at [142, 294] on span "Wishlist" at bounding box center [92, 297] width 184 height 23
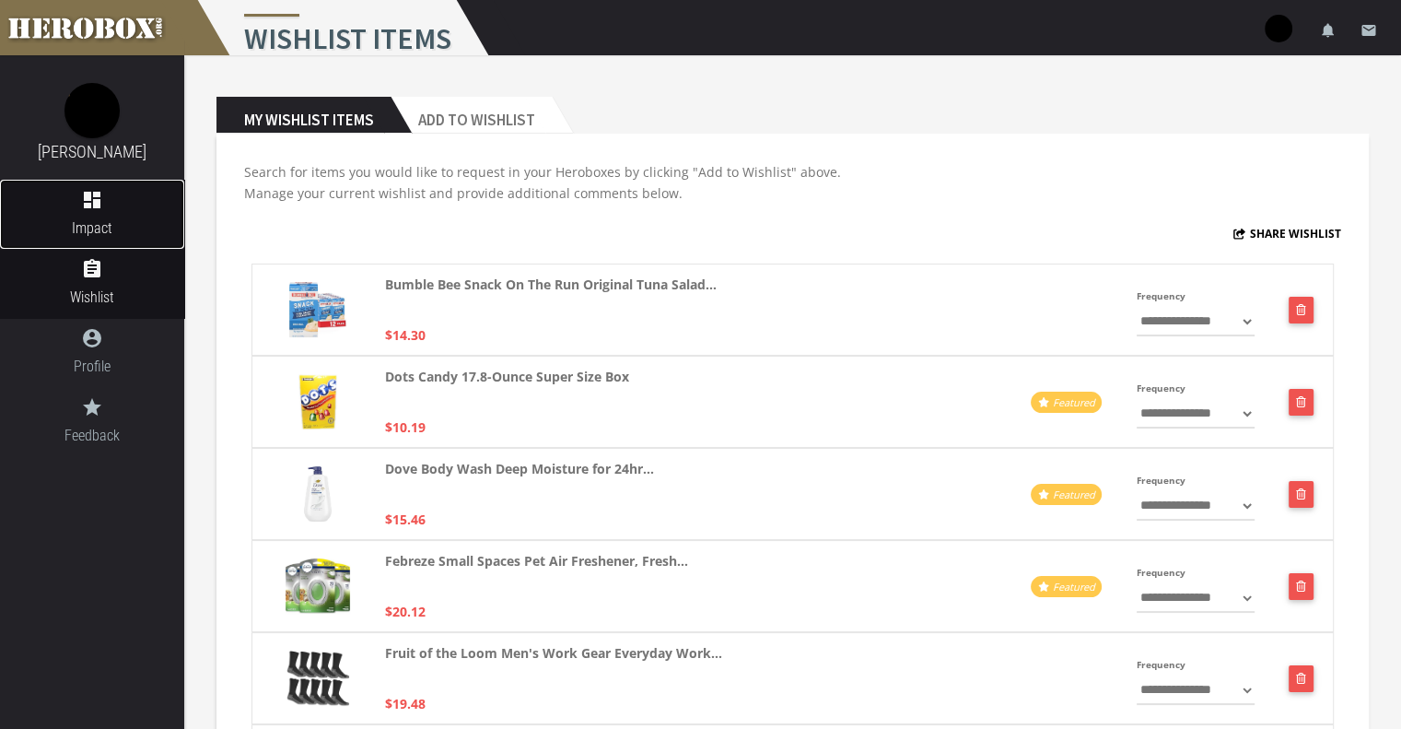
click at [107, 220] on span "Impact" at bounding box center [92, 228] width 184 height 23
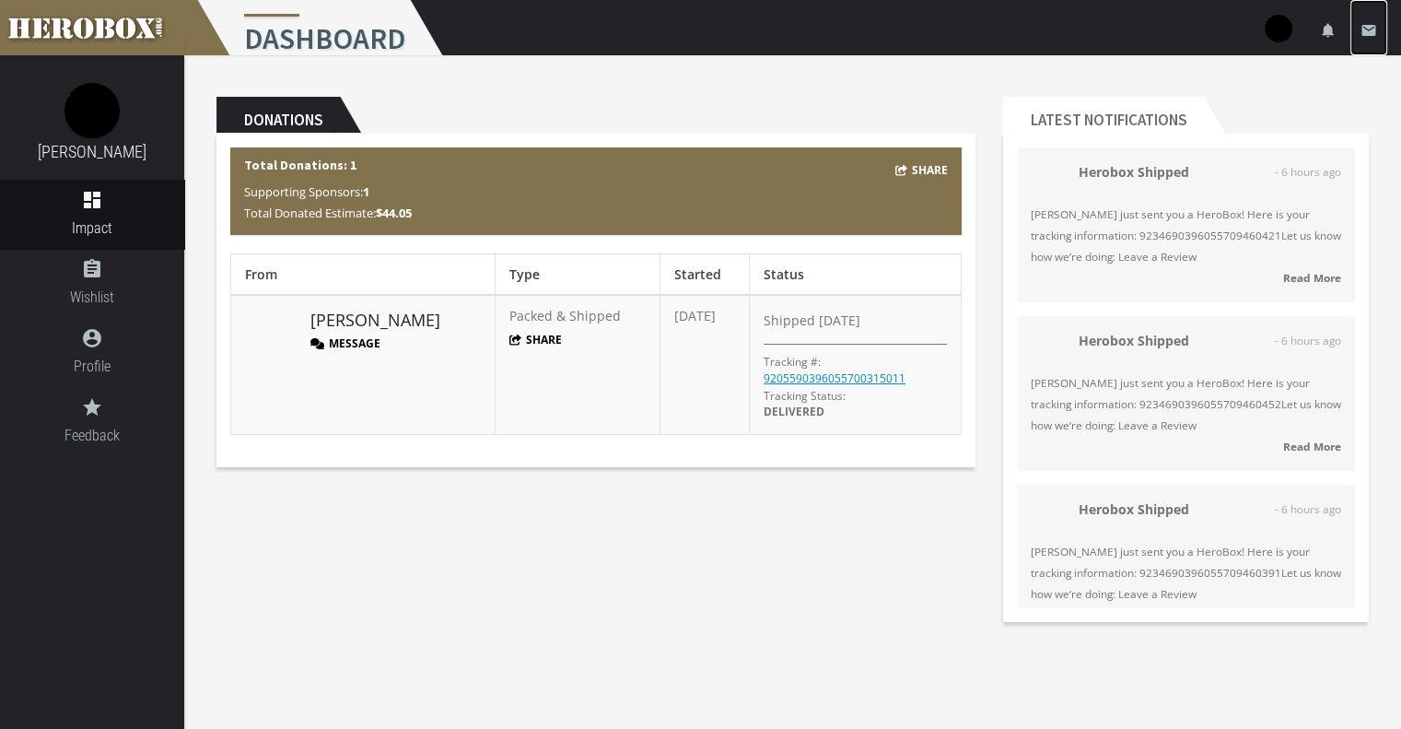
click at [1365, 28] on icon "email" at bounding box center [1369, 30] width 17 height 17
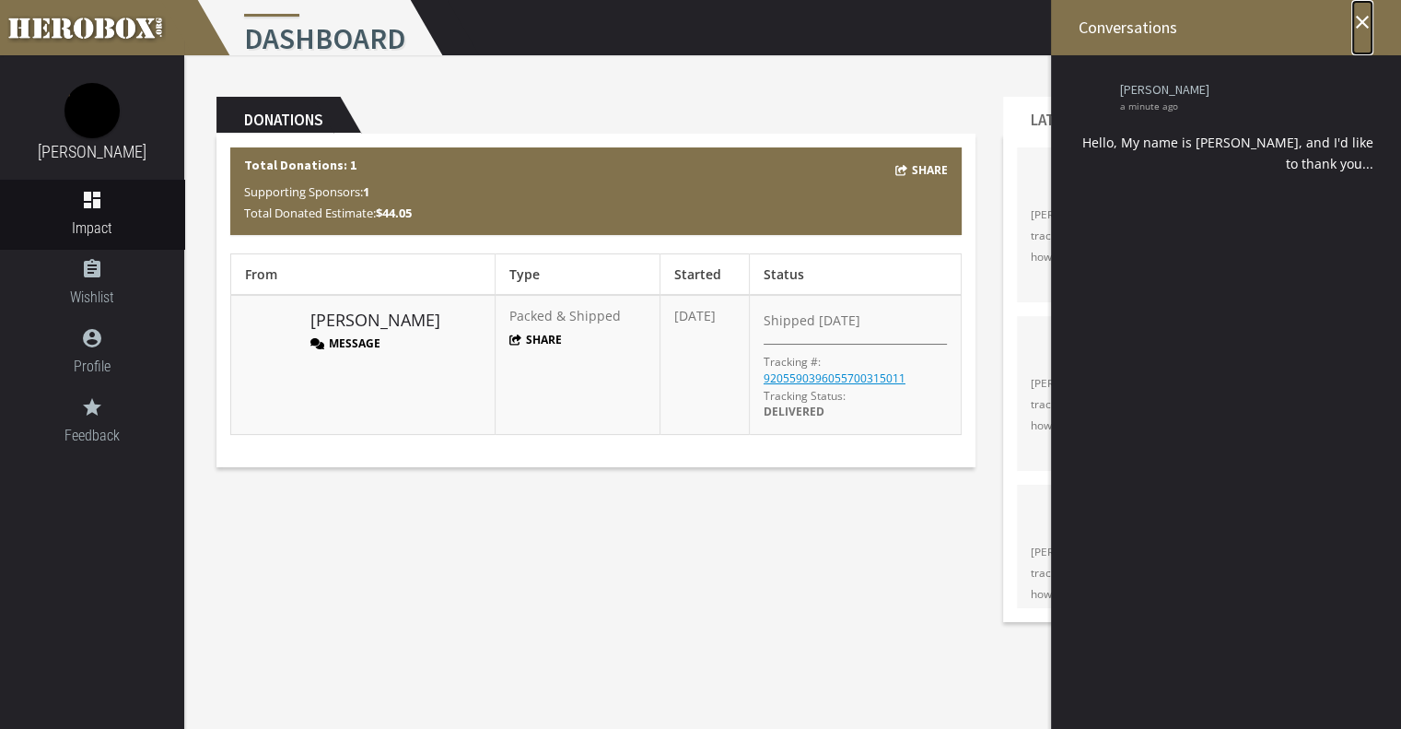
click at [1364, 26] on icon "close" at bounding box center [1363, 22] width 22 height 22
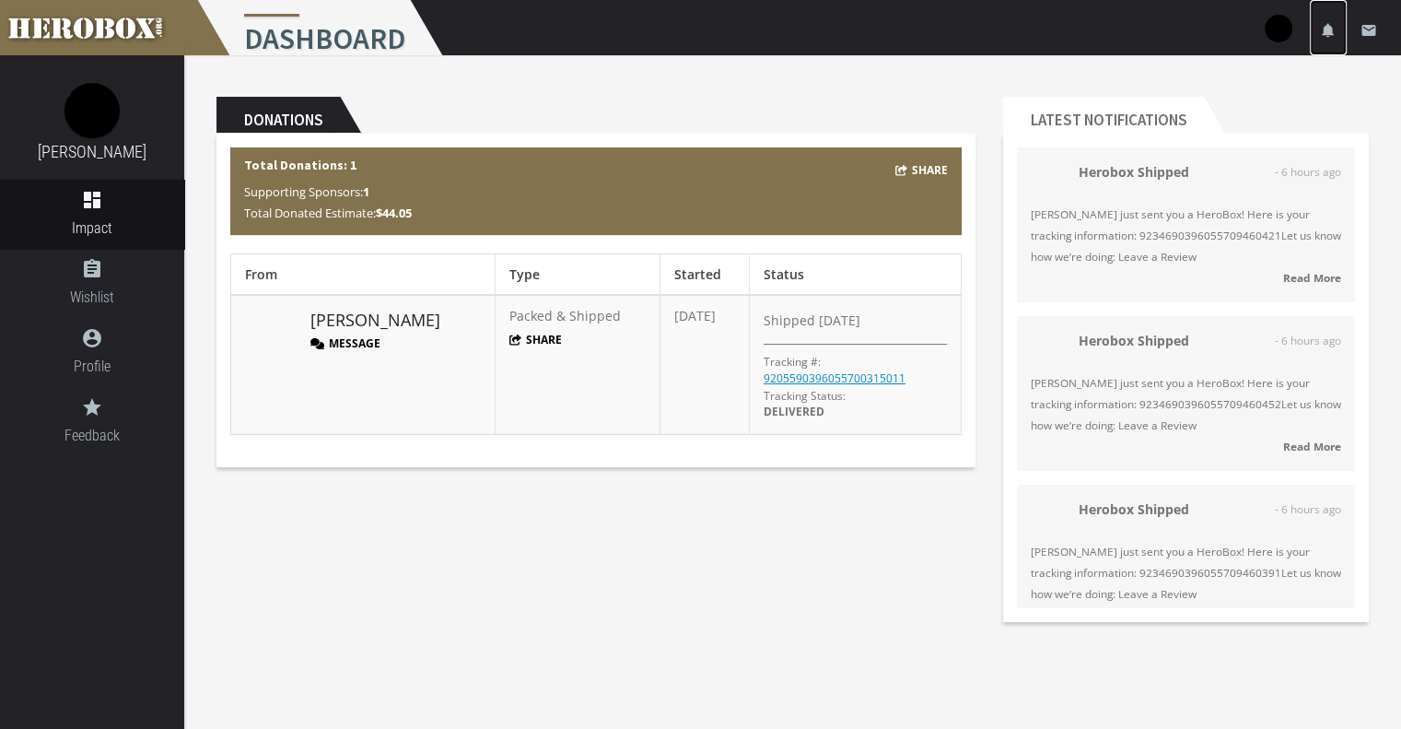
click at [1329, 28] on icon "notifications" at bounding box center [1328, 30] width 17 height 17
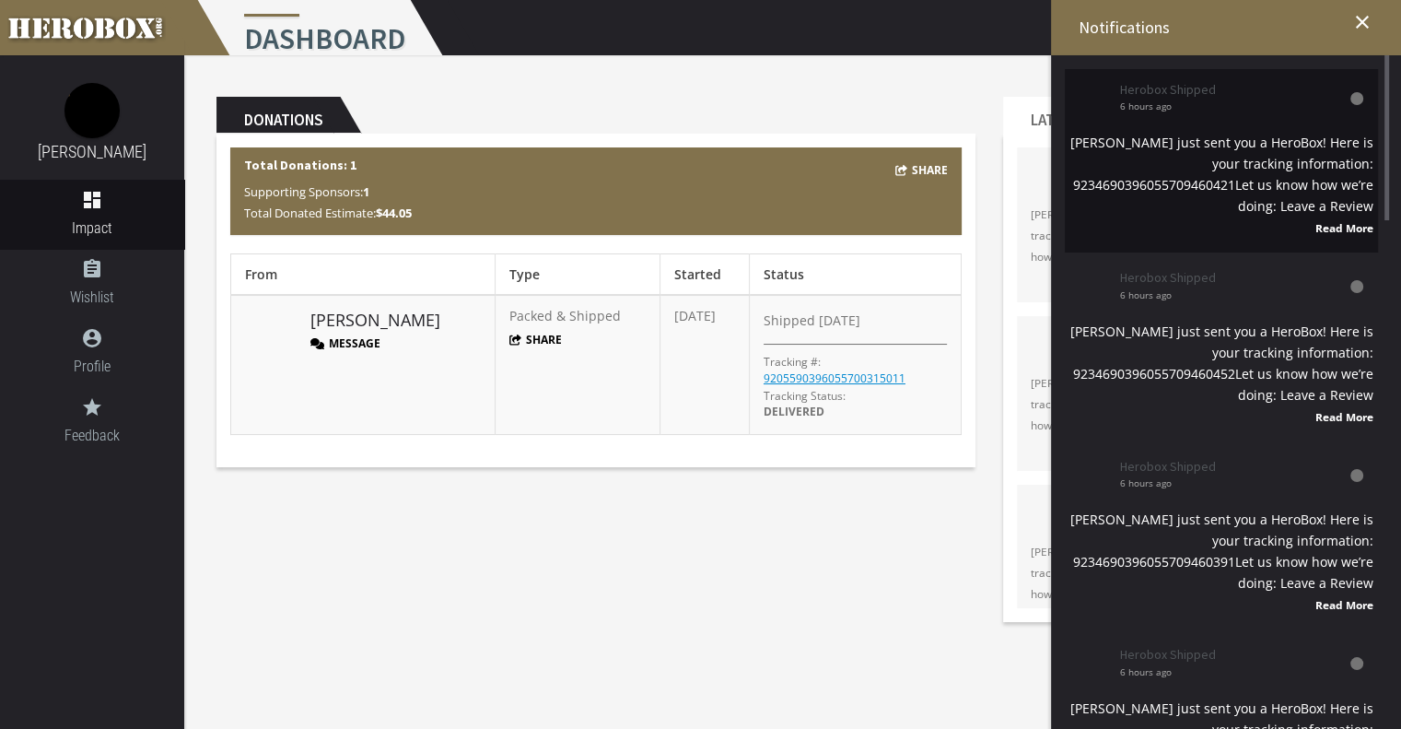
click at [1327, 146] on div "[PERSON_NAME] just sent you a HeroBox! Here is your tracking information: 92346…" at bounding box center [1222, 185] width 304 height 107
click at [1269, 137] on div "[PERSON_NAME] just sent you a HeroBox! Here is your tracking information: 92346…" at bounding box center [1222, 185] width 304 height 107
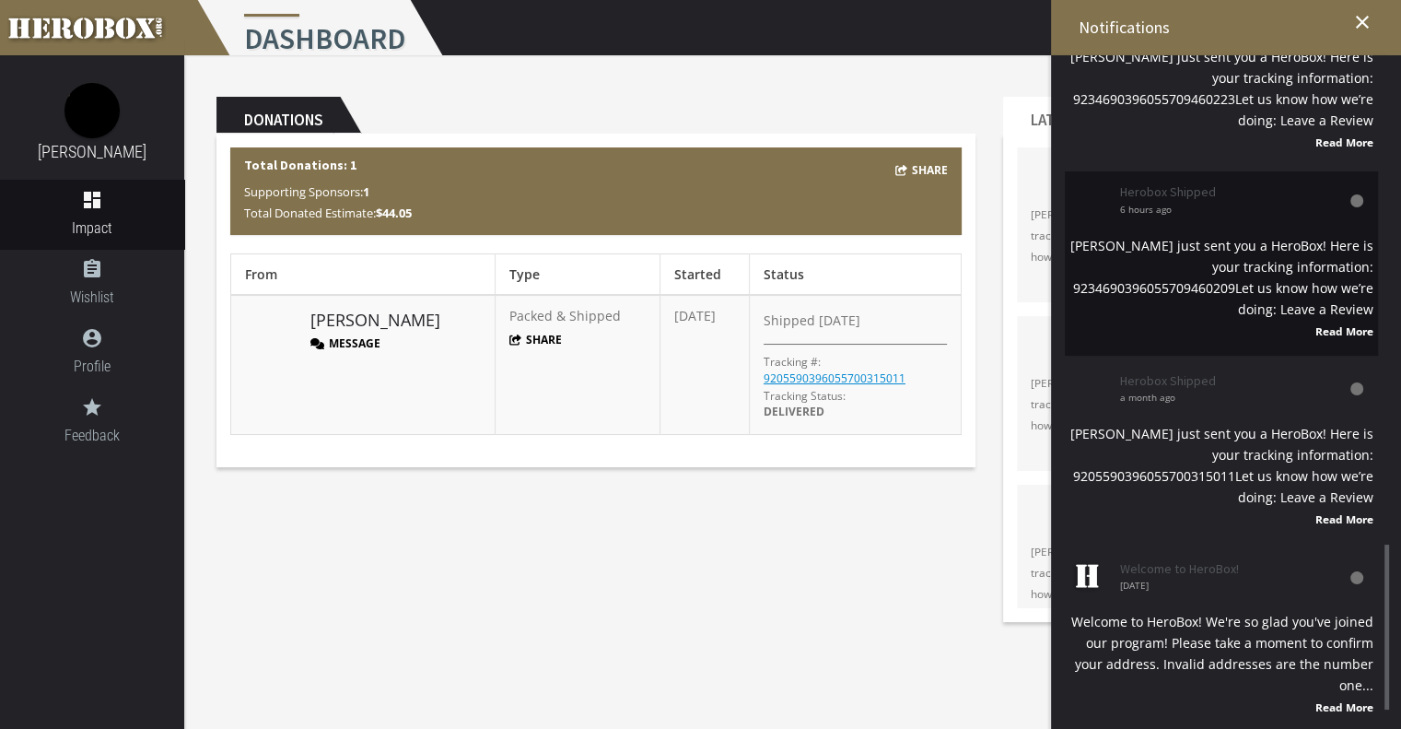
scroll to position [1877, 0]
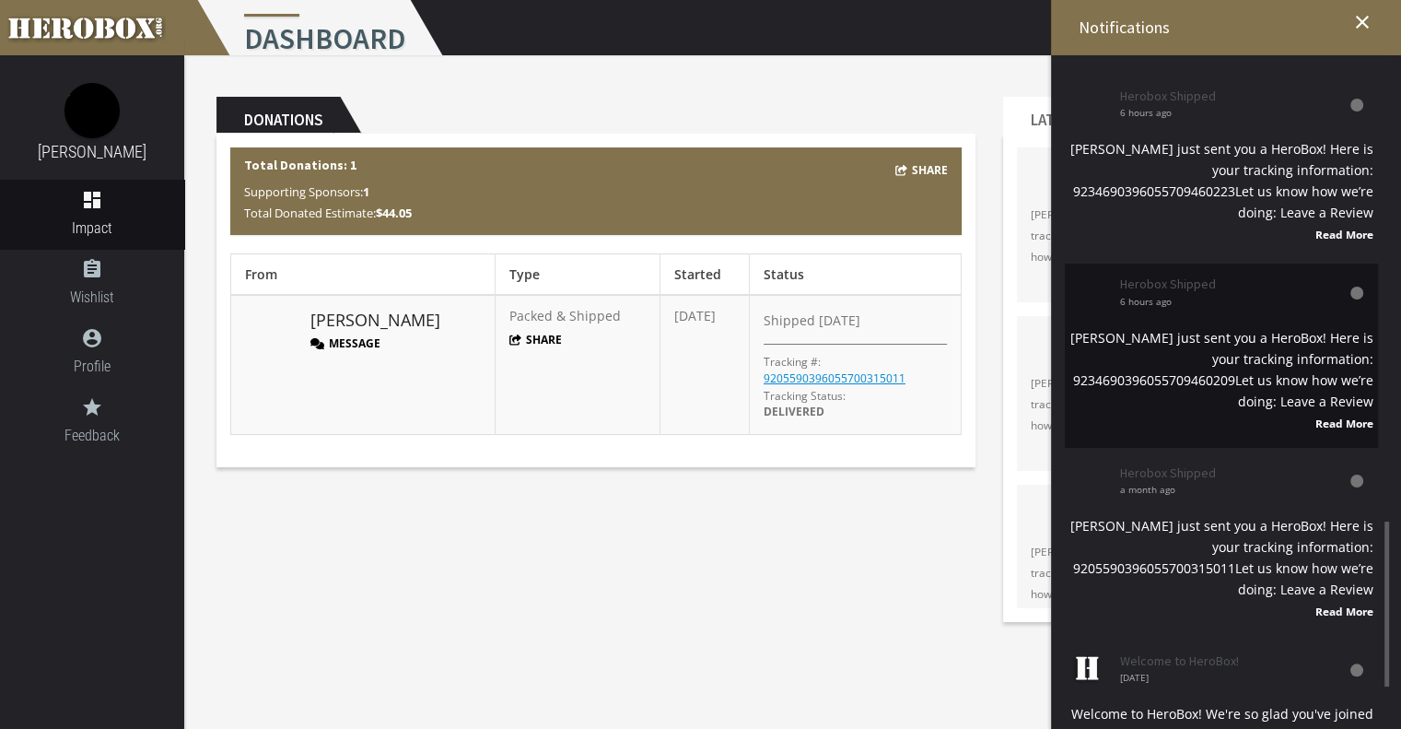
click at [1209, 377] on div "[PERSON_NAME] just sent you a HeroBox! Here is your tracking information: 92346…" at bounding box center [1222, 380] width 304 height 107
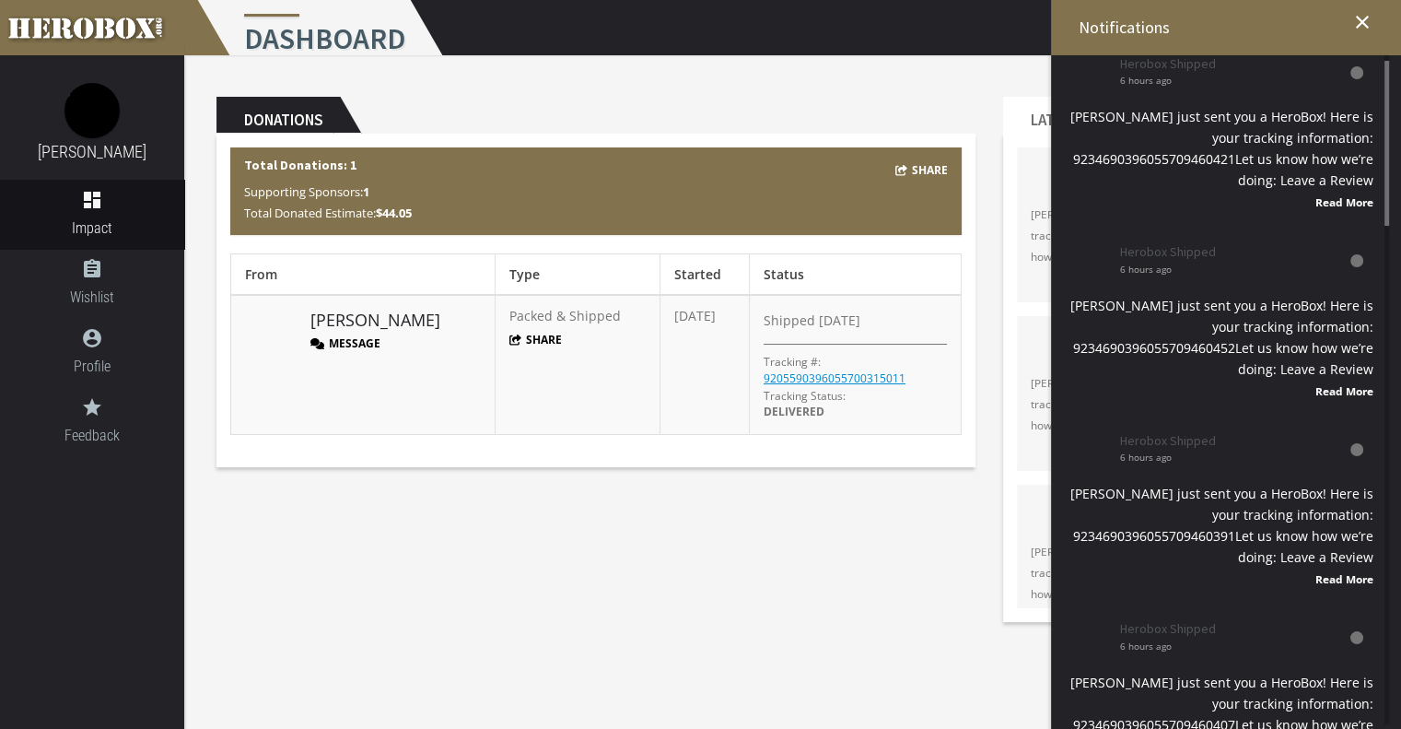
scroll to position [0, 0]
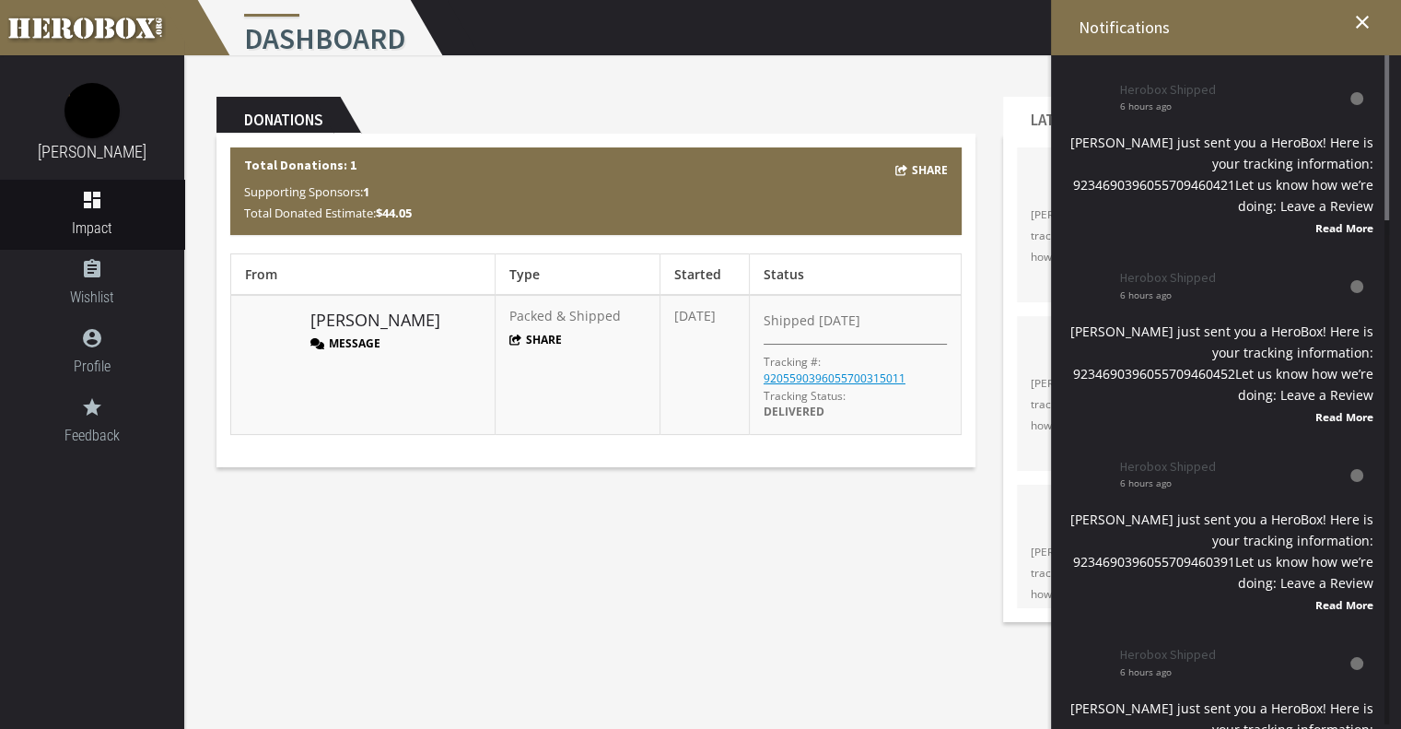
drag, startPoint x: 1386, startPoint y: 573, endPoint x: 1391, endPoint y: 36, distance: 537.2
click at [1391, 36] on div "Notifications close Herobox Shipped 6 hours ago [PERSON_NAME] just sent you a H…" at bounding box center [1226, 364] width 350 height 729
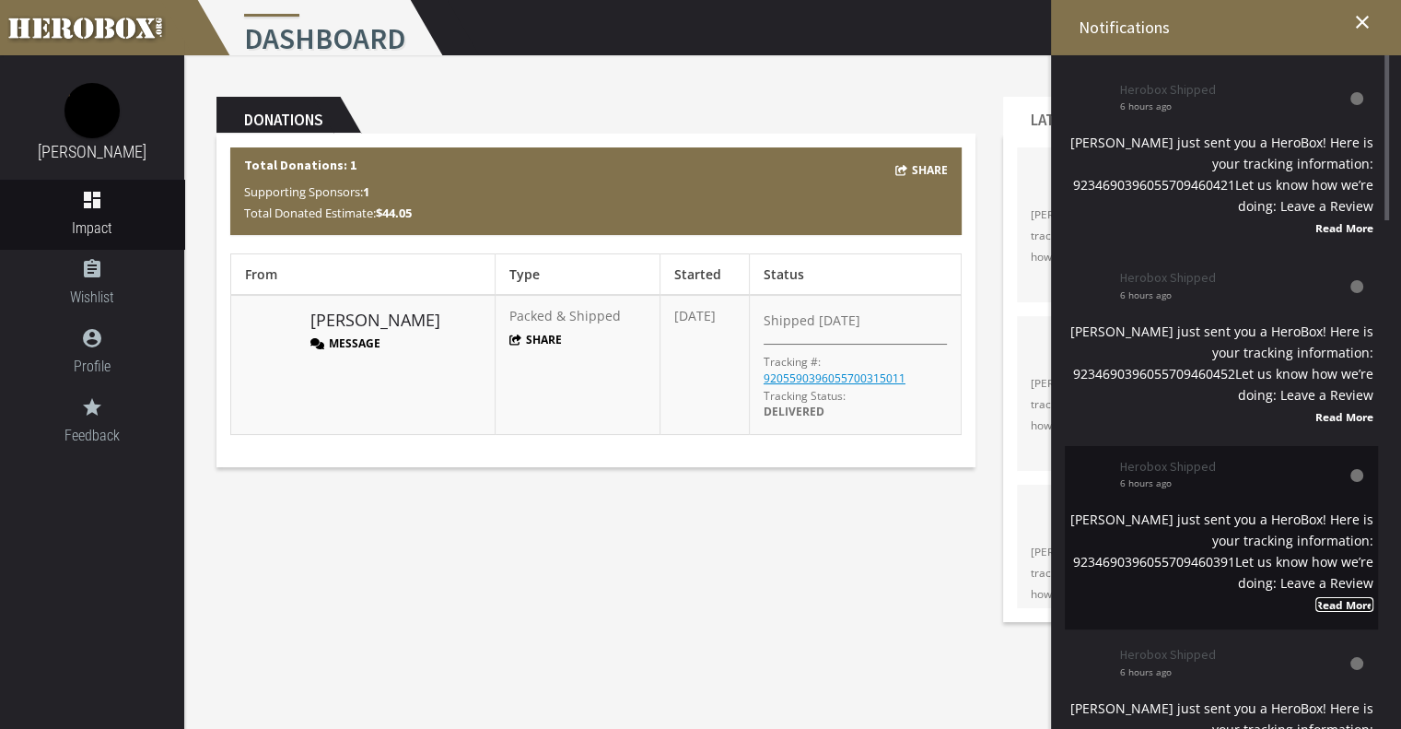
click at [1336, 603] on strong "Read More" at bounding box center [1345, 604] width 58 height 15
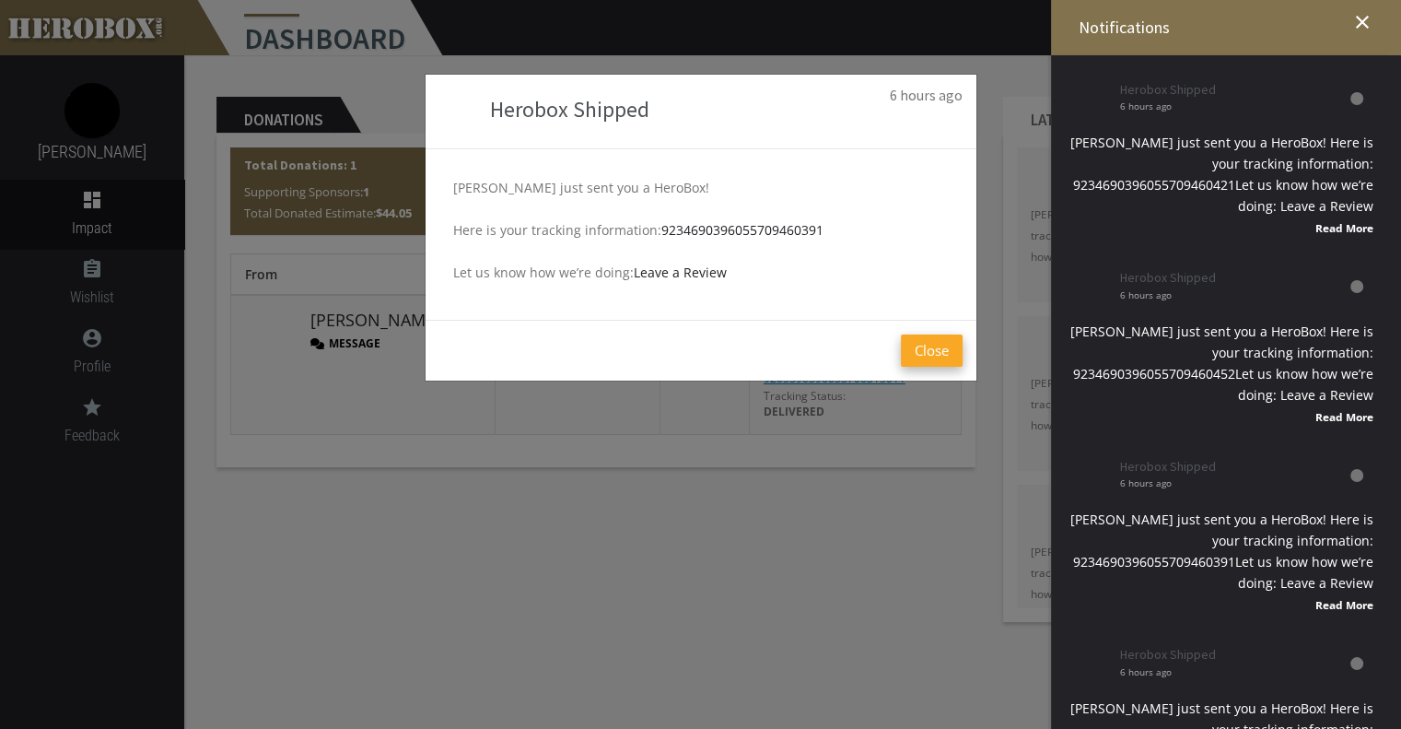
click at [944, 352] on button "Close" at bounding box center [932, 350] width 62 height 32
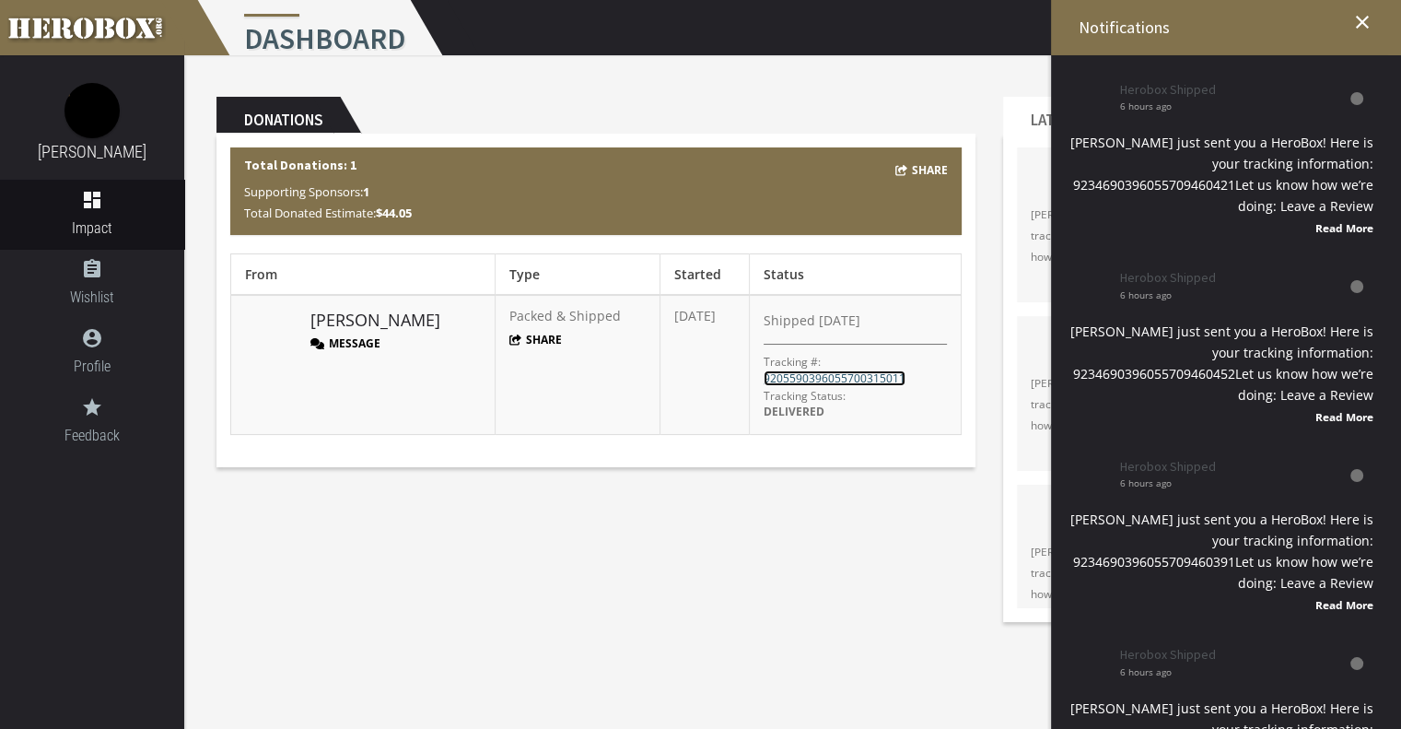
click at [877, 374] on link "9205590396055700315011" at bounding box center [835, 378] width 142 height 16
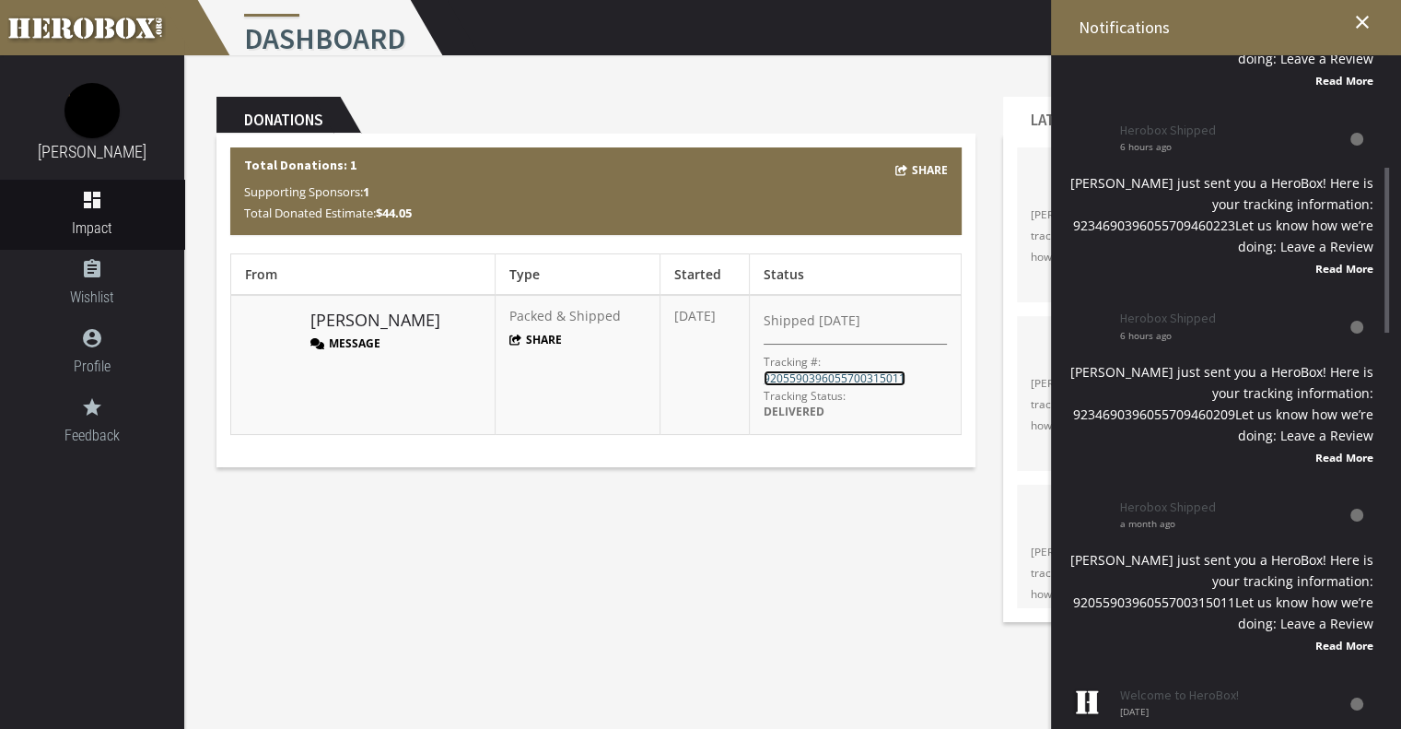
scroll to position [1969, 0]
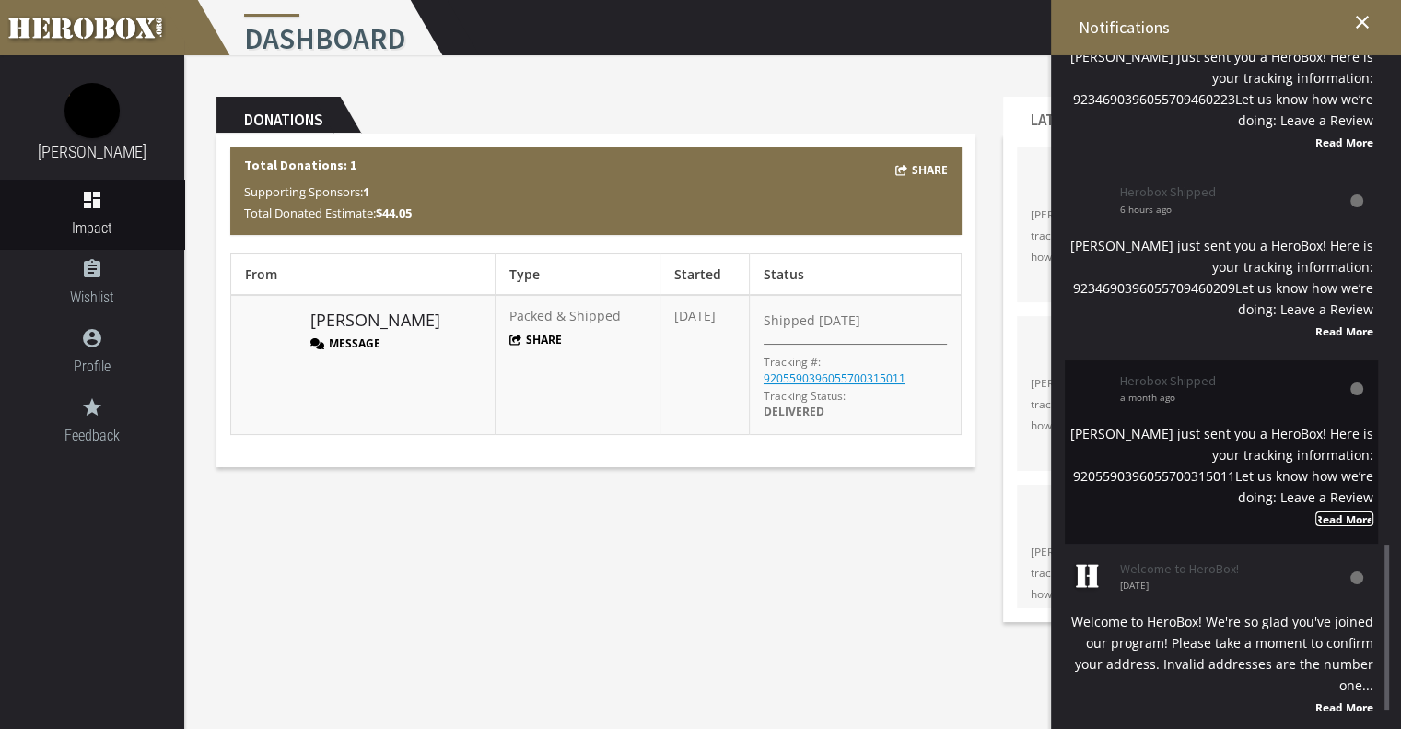
click at [1362, 519] on strong "Read More" at bounding box center [1345, 518] width 58 height 15
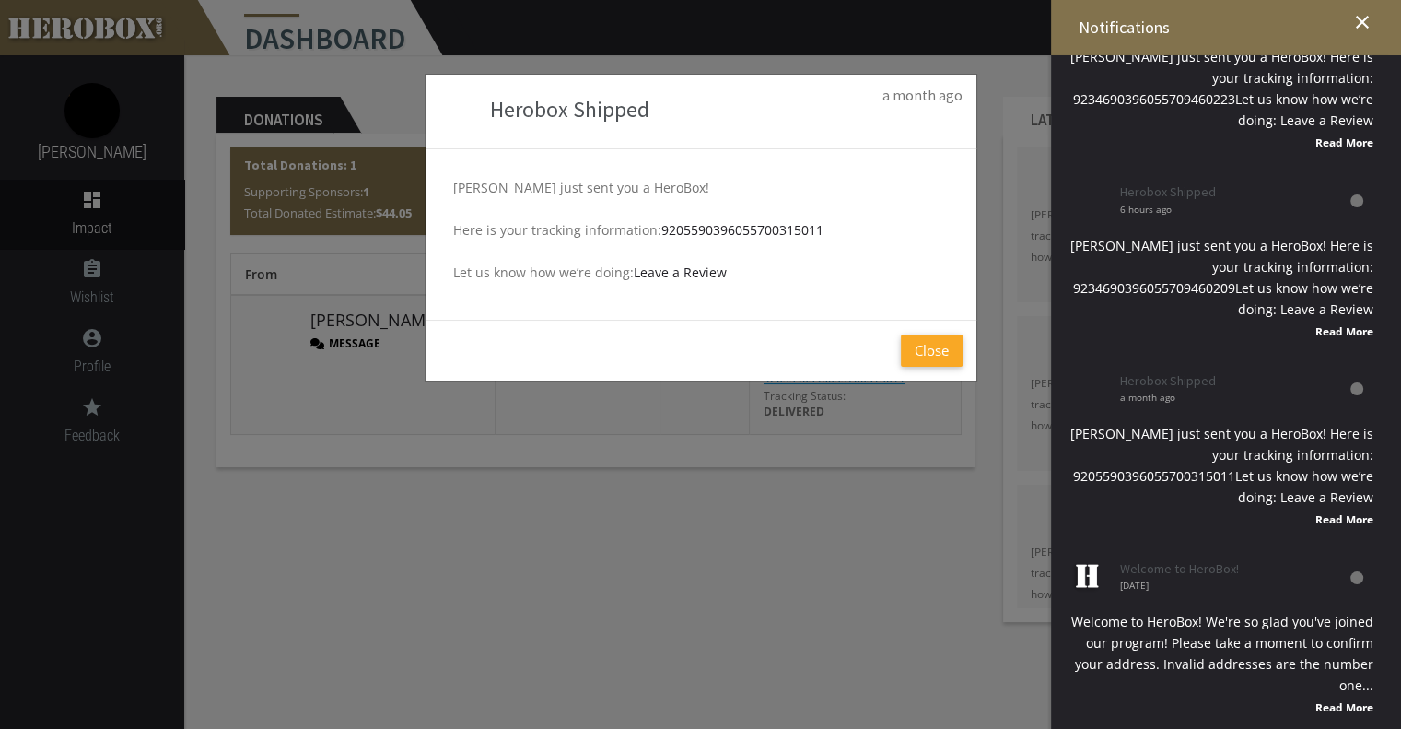
drag, startPoint x: 930, startPoint y: 359, endPoint x: 942, endPoint y: 353, distance: 13.6
click at [932, 364] on button "Close" at bounding box center [932, 350] width 62 height 32
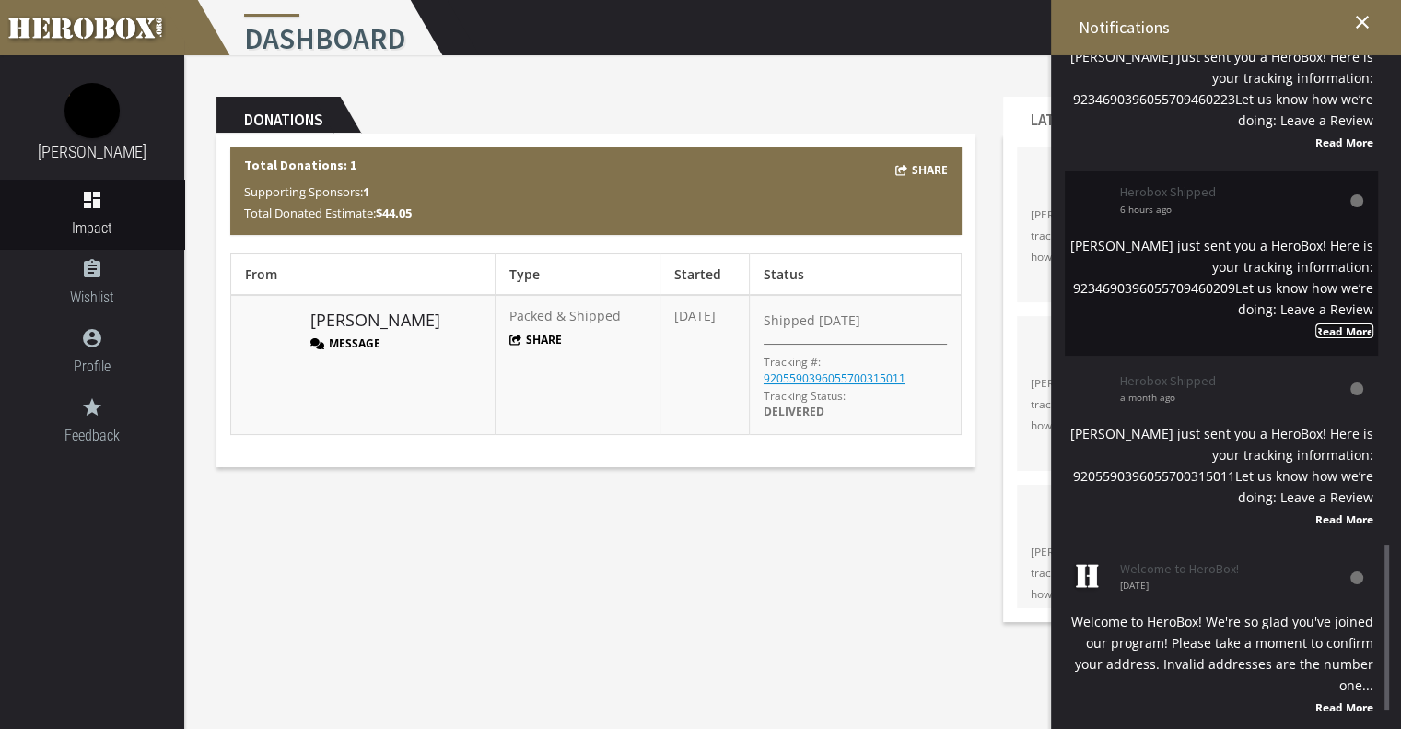
click at [1341, 326] on strong "Read More" at bounding box center [1345, 330] width 58 height 15
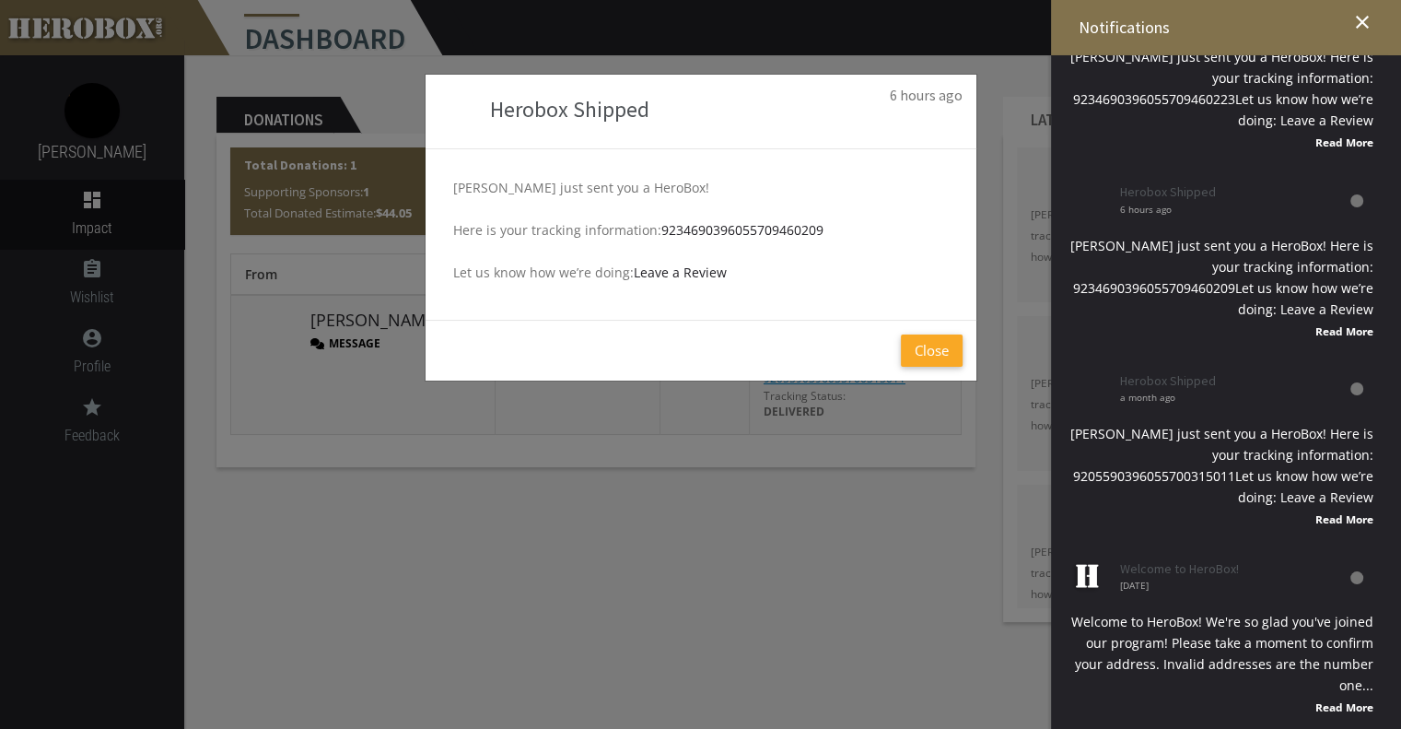
click at [935, 354] on button "Close" at bounding box center [932, 350] width 62 height 32
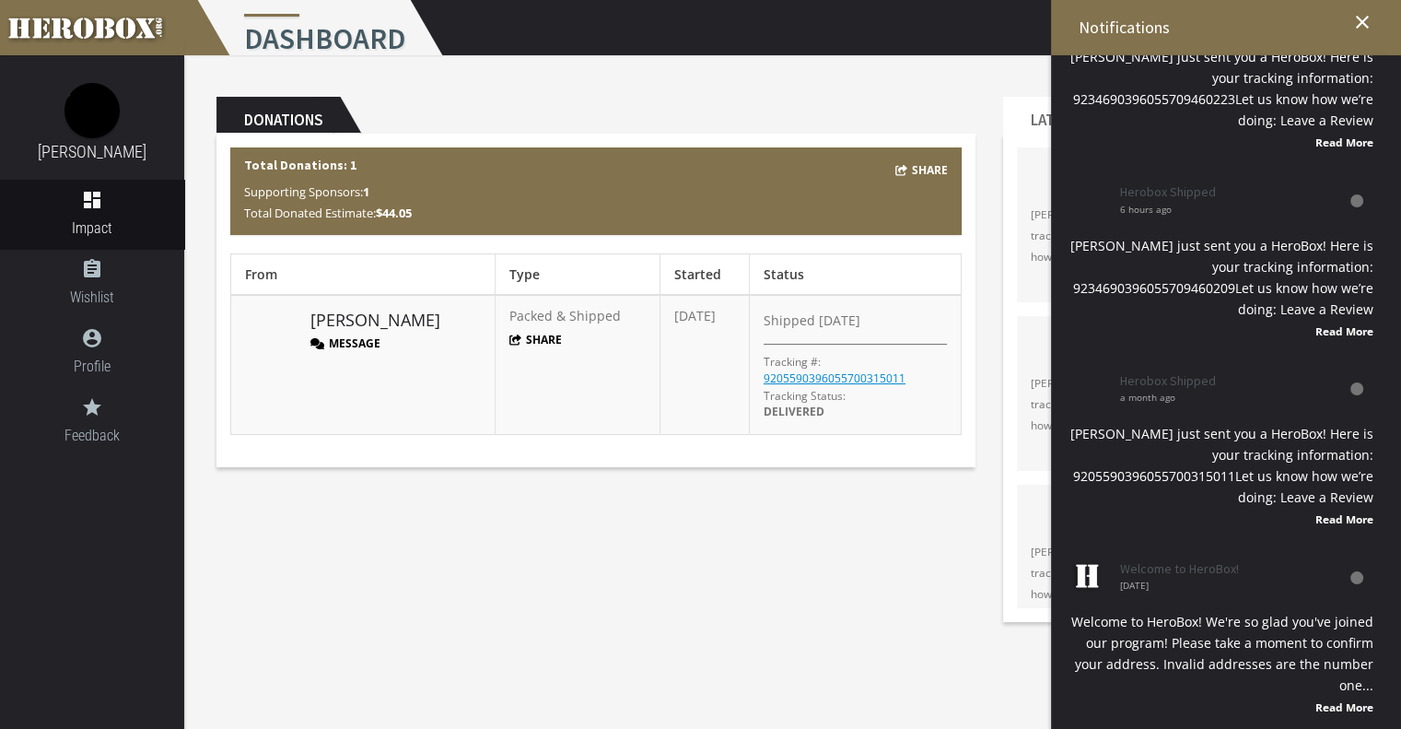
click at [783, 570] on div "Donations Share Total Donations: 1 Supporting Sponsors: 1 Total Donated Estimat…" at bounding box center [792, 345] width 1217 height 580
click at [273, 497] on div "Donations Share Total Donations: 1 Supporting Sponsors: 1 Total Donated Estimat…" at bounding box center [792, 345] width 1217 height 580
click at [1364, 19] on icon "close" at bounding box center [1363, 22] width 22 height 22
